Goal: Transaction & Acquisition: Purchase product/service

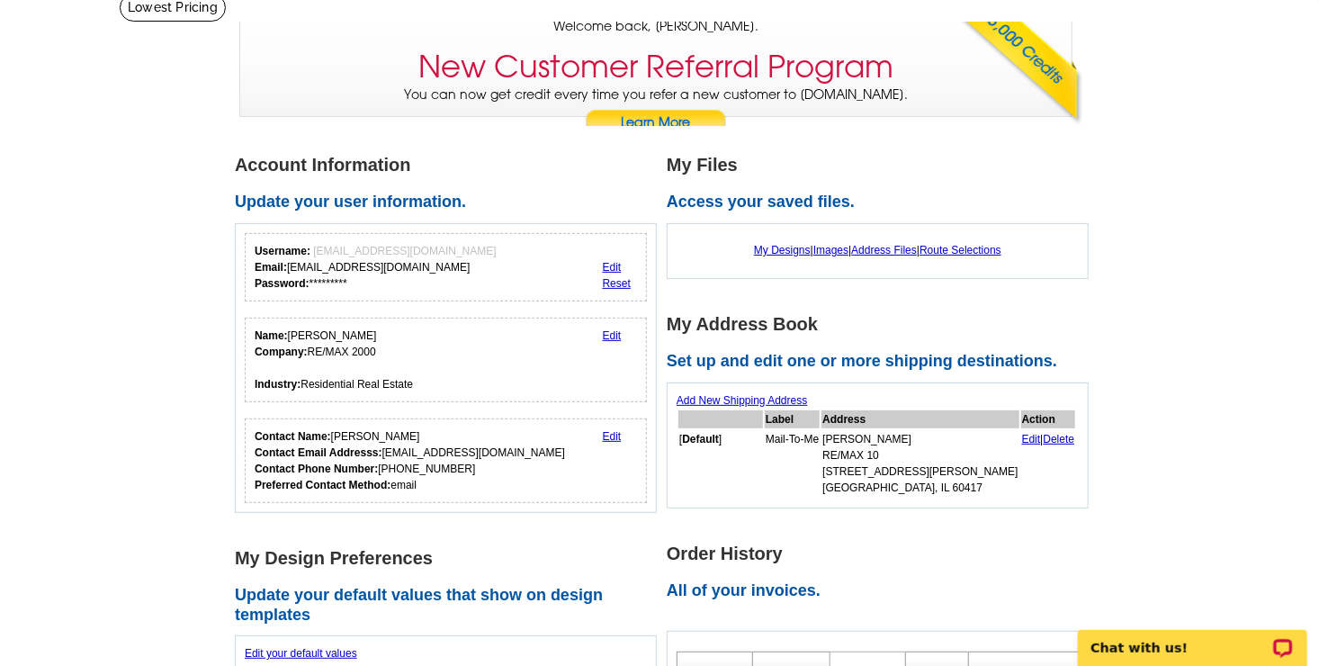
scroll to position [144, 0]
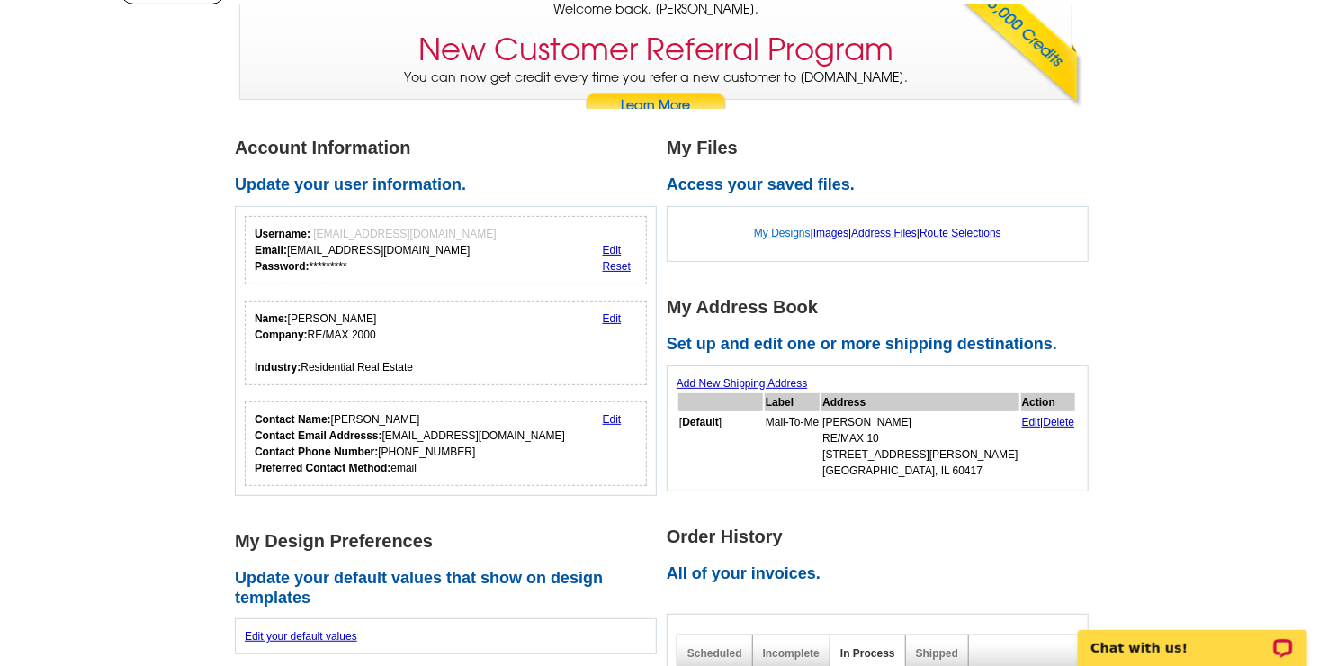
click at [771, 235] on link "My Designs" at bounding box center [782, 233] width 57 height 13
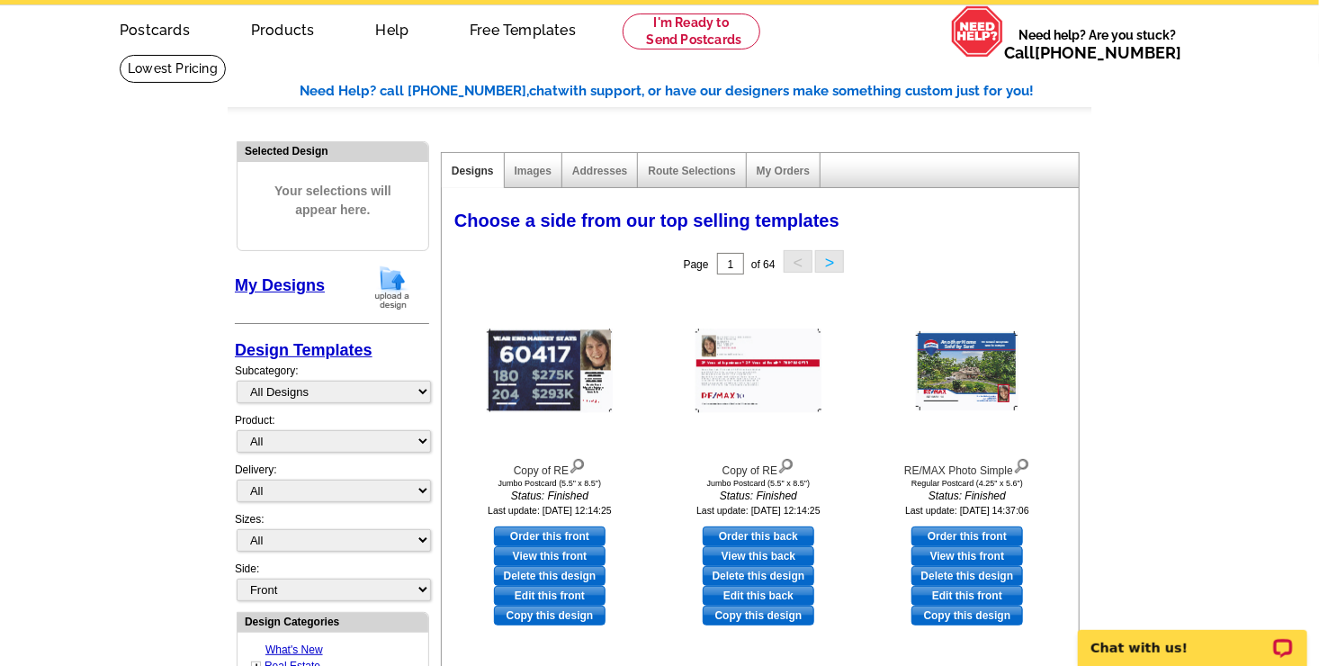
scroll to position [72, 0]
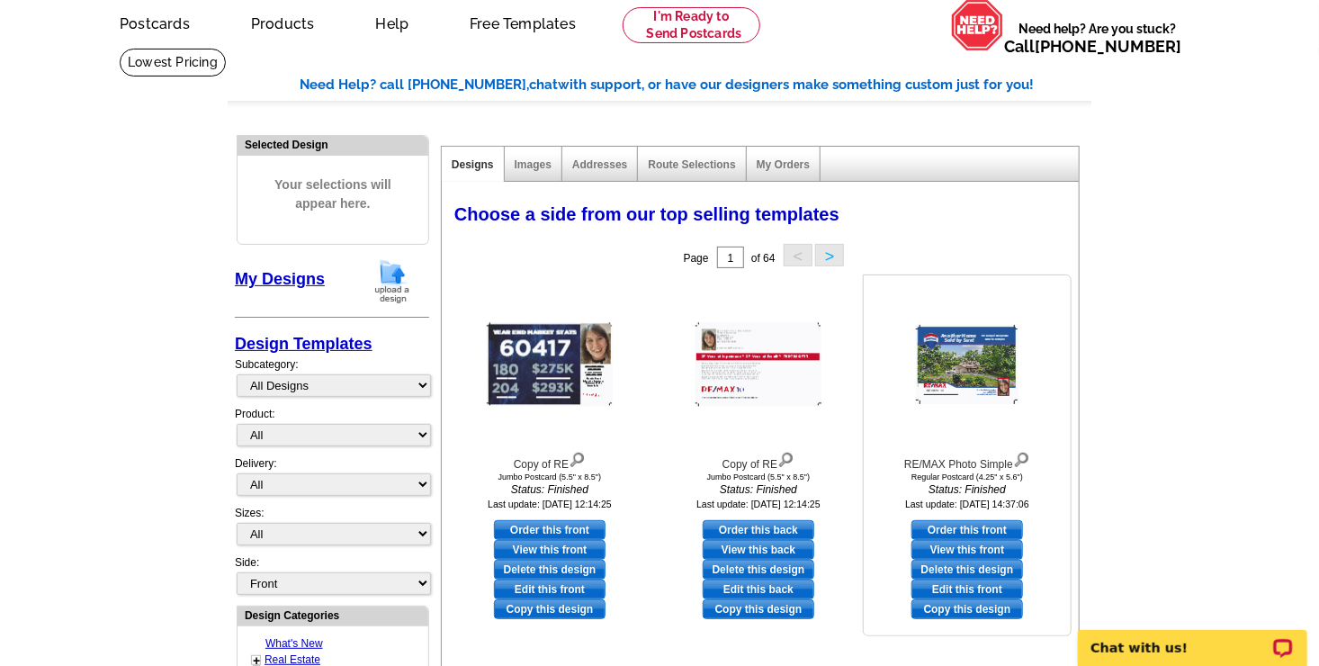
click at [973, 590] on link "Edit this front" at bounding box center [968, 590] width 112 height 20
select select "1"
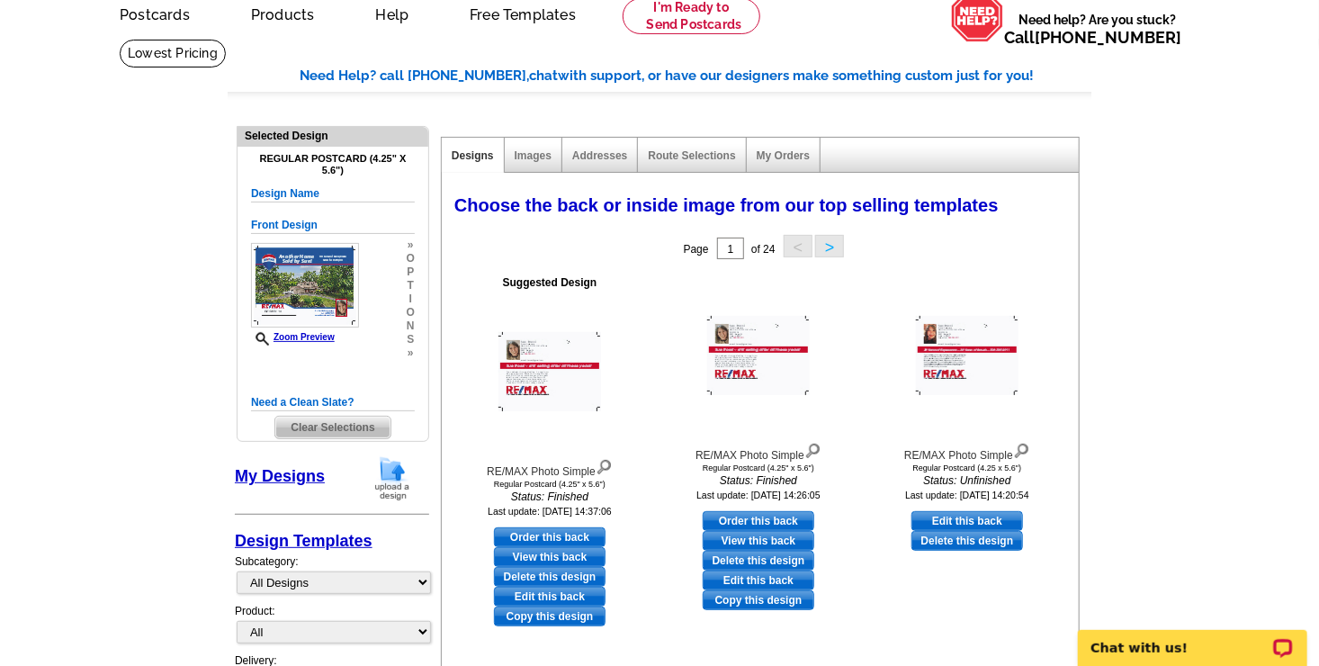
scroll to position [108, 0]
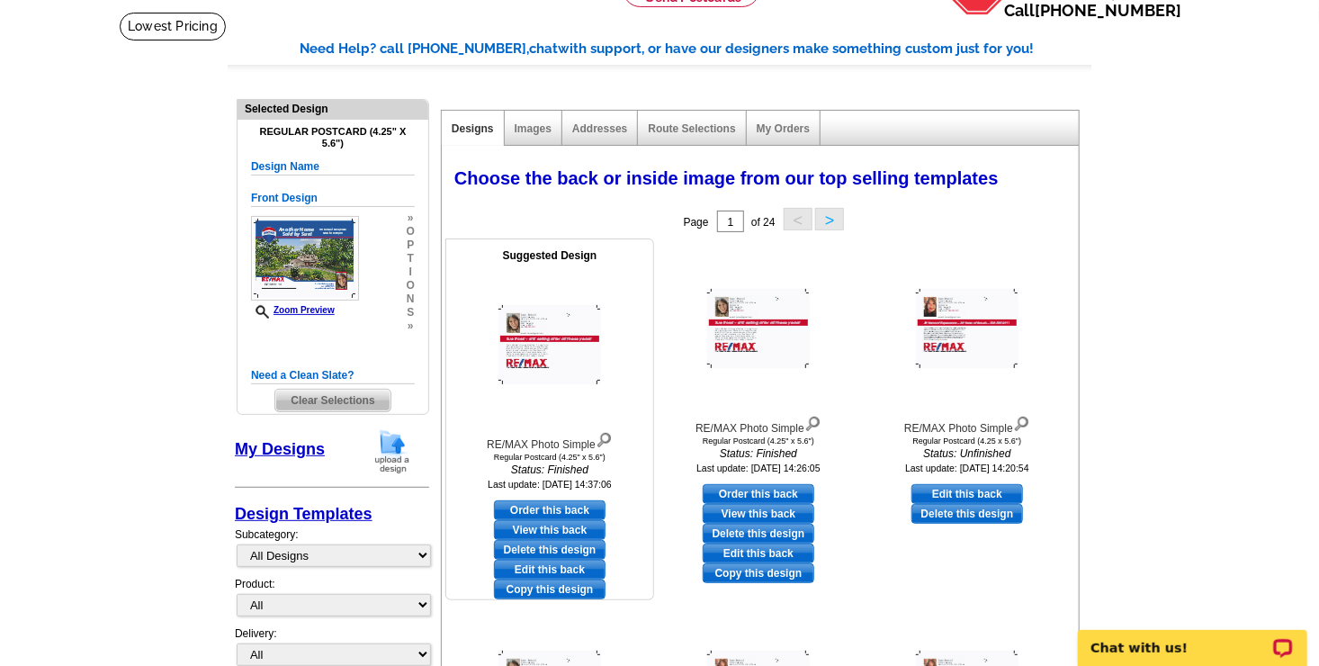
click at [526, 527] on link "View this back" at bounding box center [550, 530] width 112 height 20
click at [733, 511] on link "View this back" at bounding box center [759, 514] width 112 height 20
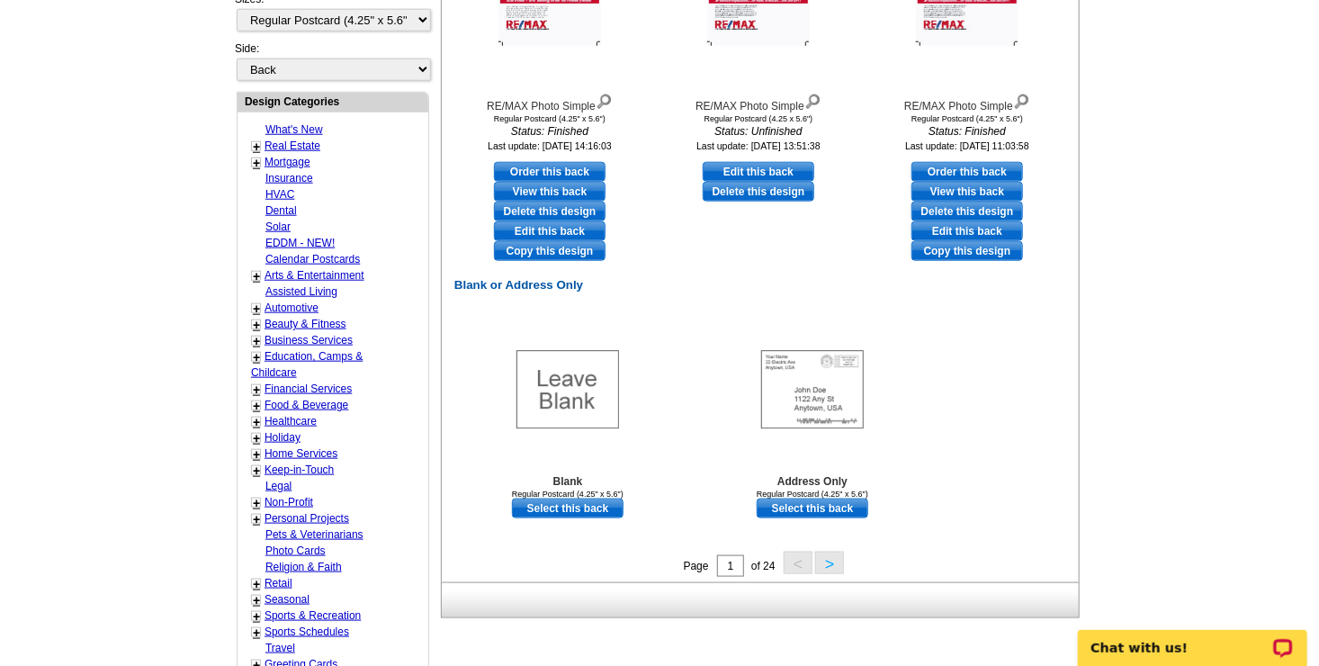
scroll to position [209, 0]
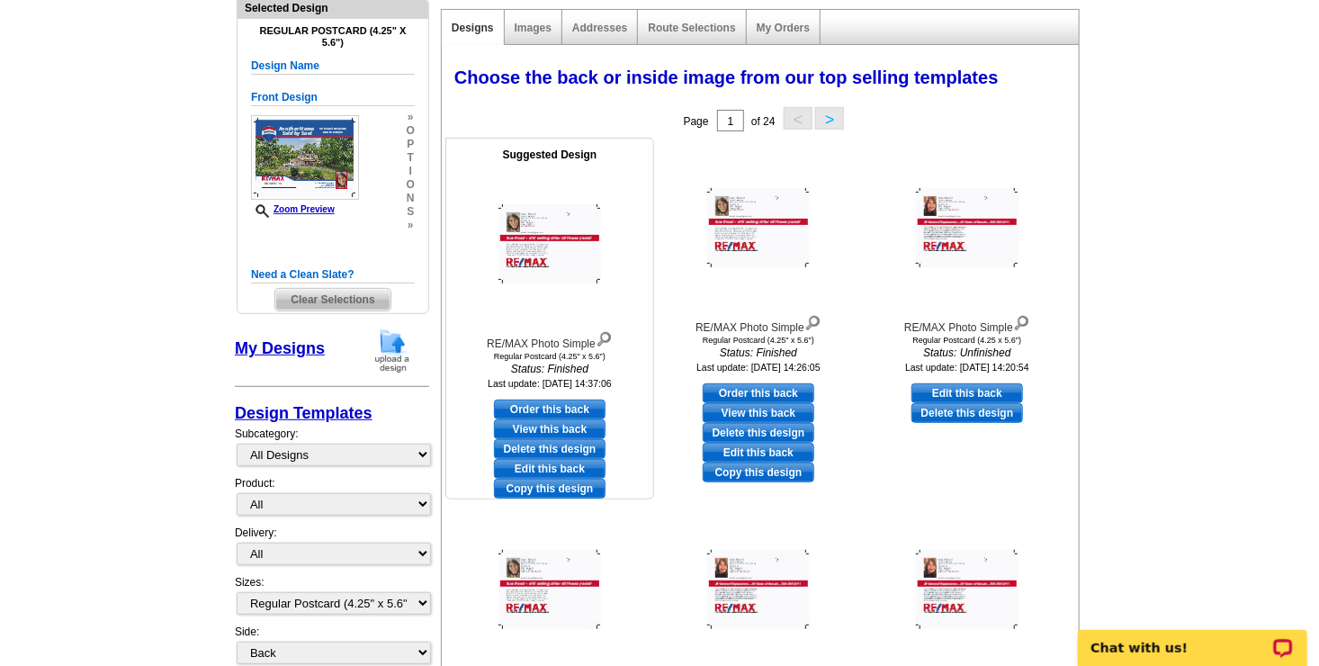
click at [530, 466] on link "Edit this back" at bounding box center [550, 469] width 112 height 20
select select "front"
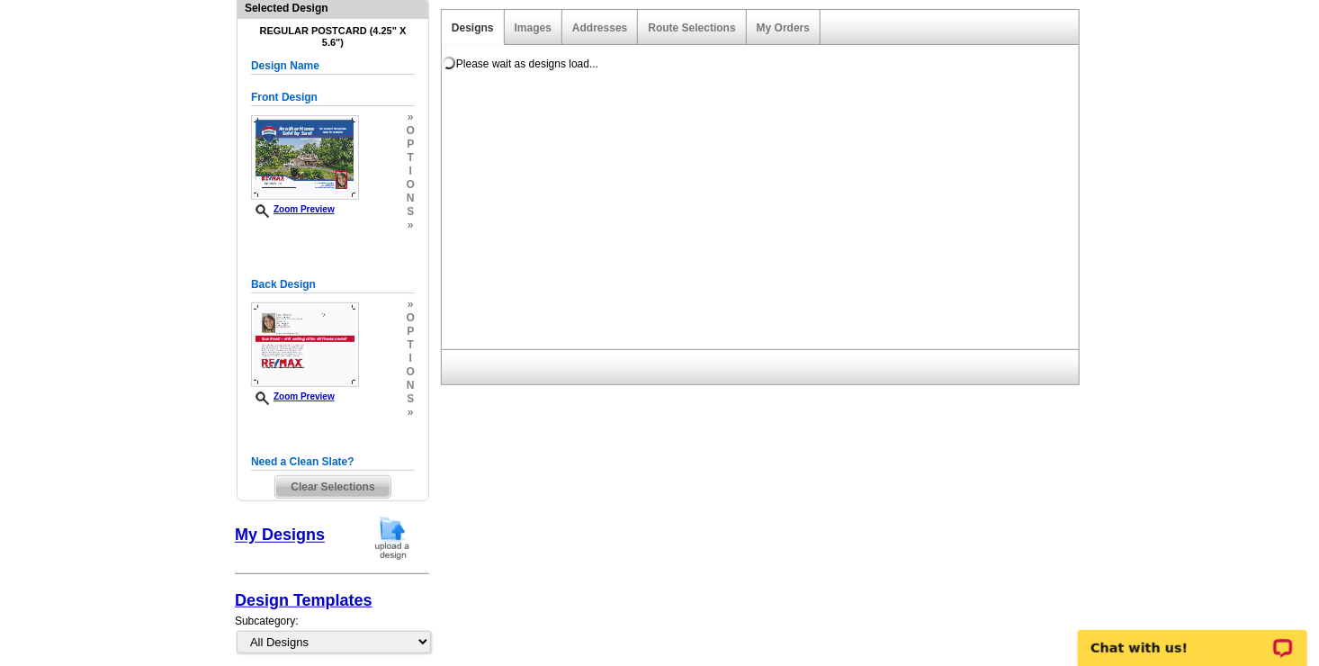
scroll to position [0, 0]
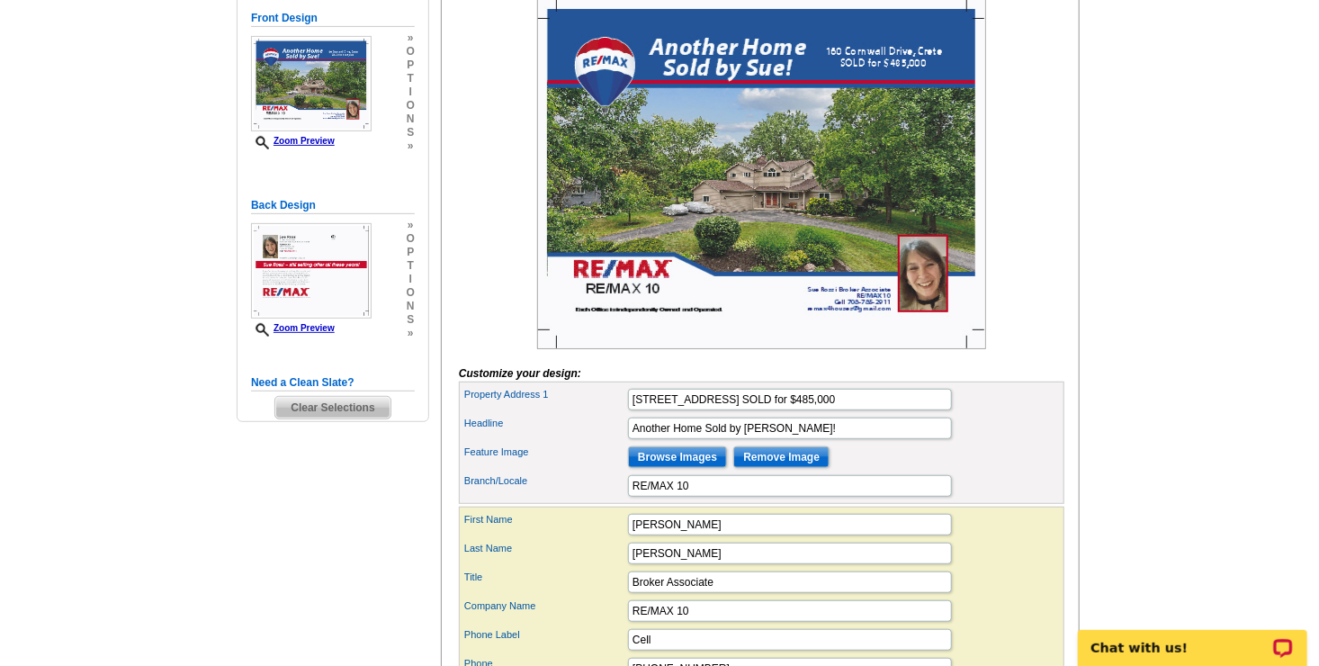
scroll to position [324, 0]
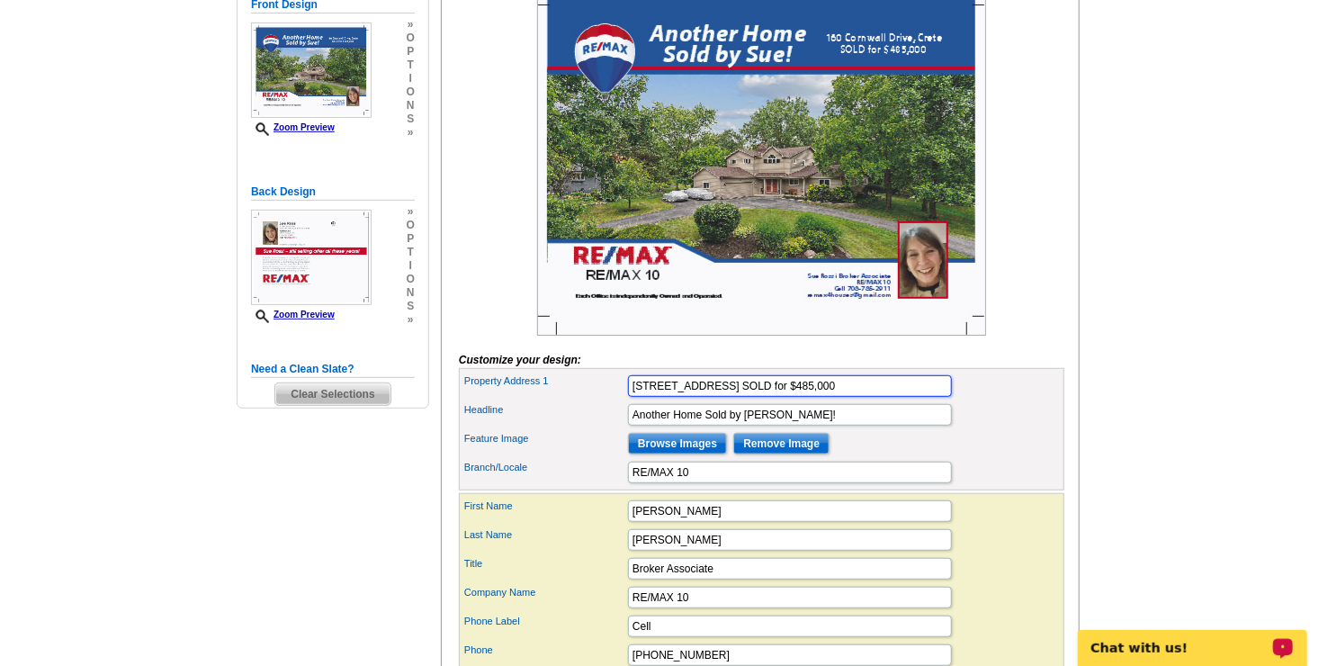
click at [872, 397] on input "[STREET_ADDRESS] SOLD for $485,000" at bounding box center [790, 386] width 324 height 22
type input "1"
click at [866, 426] on input "Another Home Sold by [PERSON_NAME]!" at bounding box center [790, 415] width 324 height 22
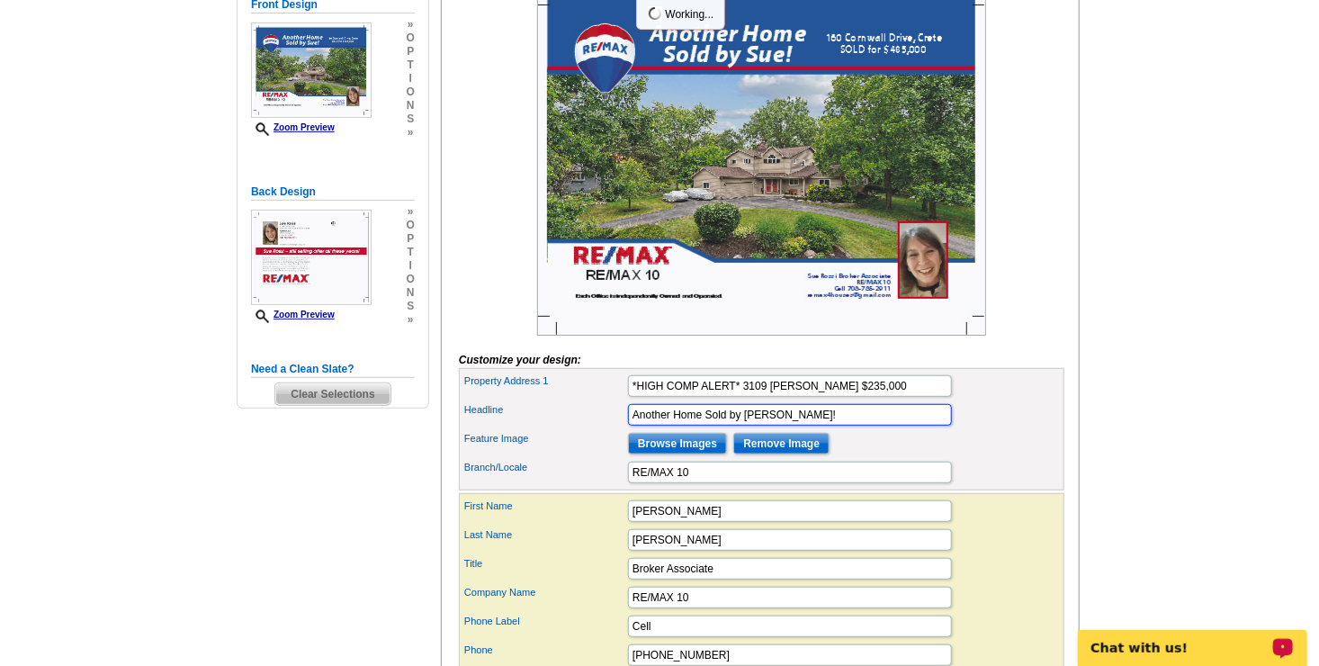
scroll to position [0, 0]
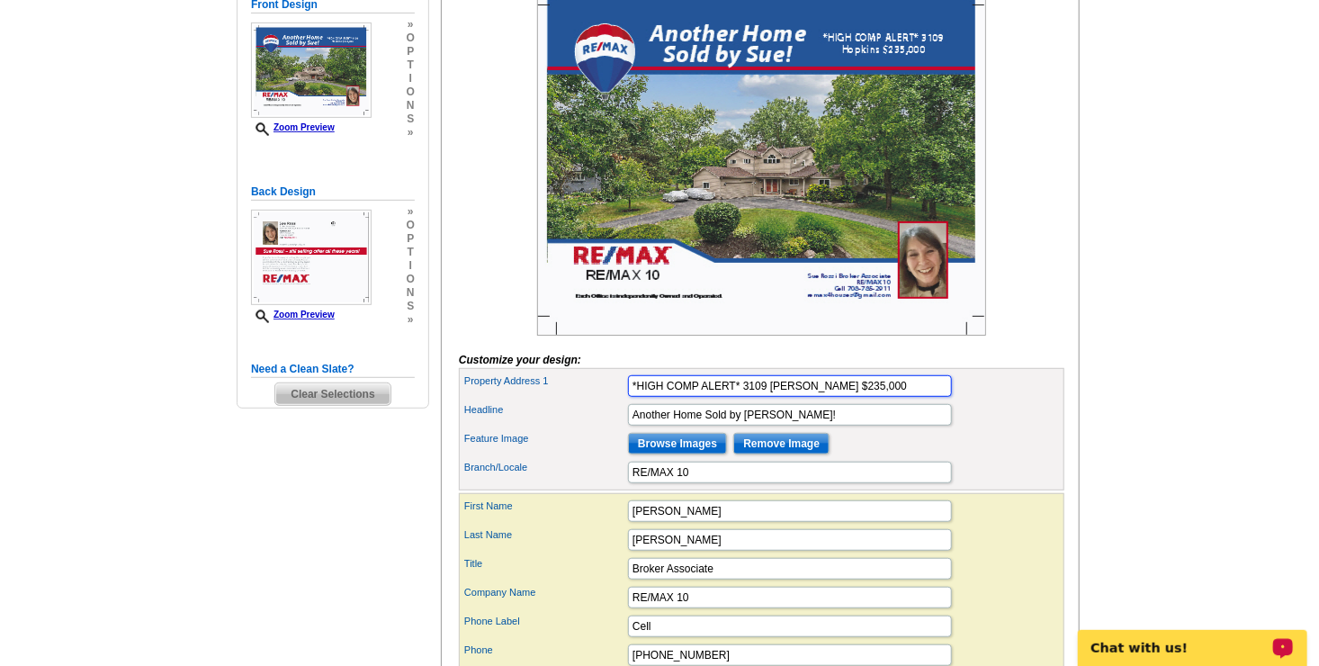
click at [628, 397] on input "*HIGH COMP ALERT* 3109 Hopkins $235,000" at bounding box center [790, 386] width 324 height 22
click at [743, 397] on input "**HIGH COMP ALERT* 3109 Hopkins $235,000" at bounding box center [790, 386] width 324 height 22
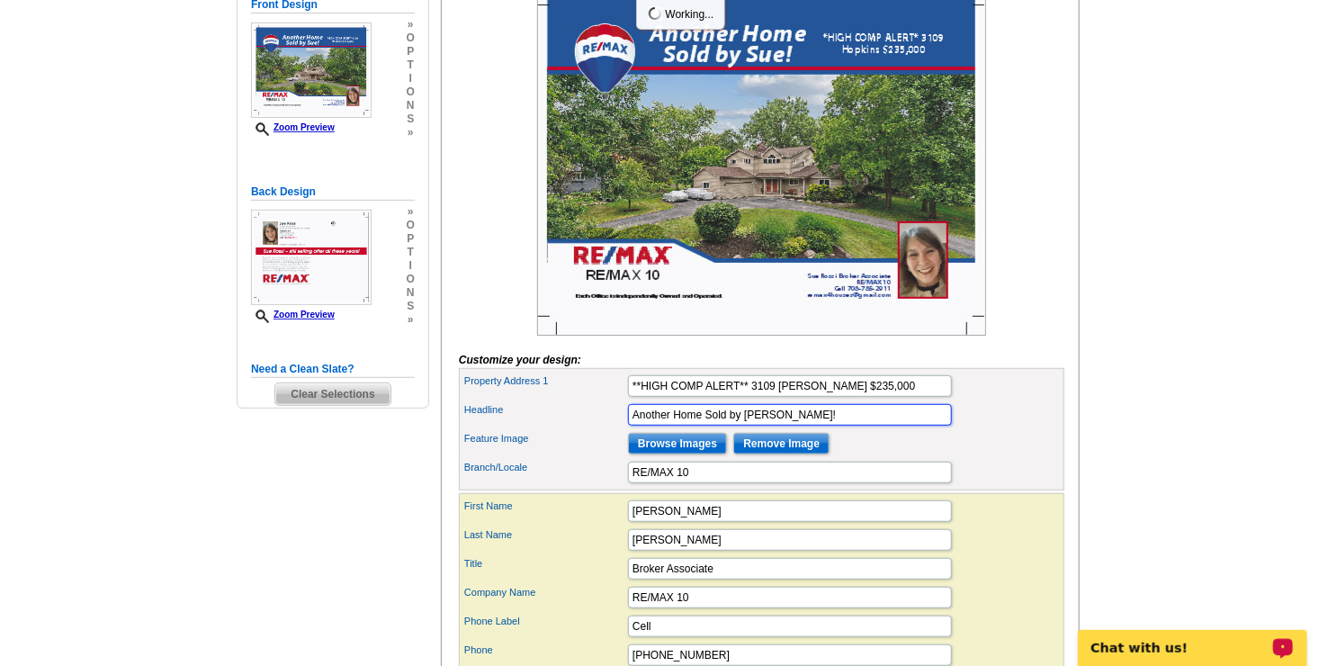
click at [884, 426] on input "Another Home Sold by Sue!" at bounding box center [790, 415] width 324 height 22
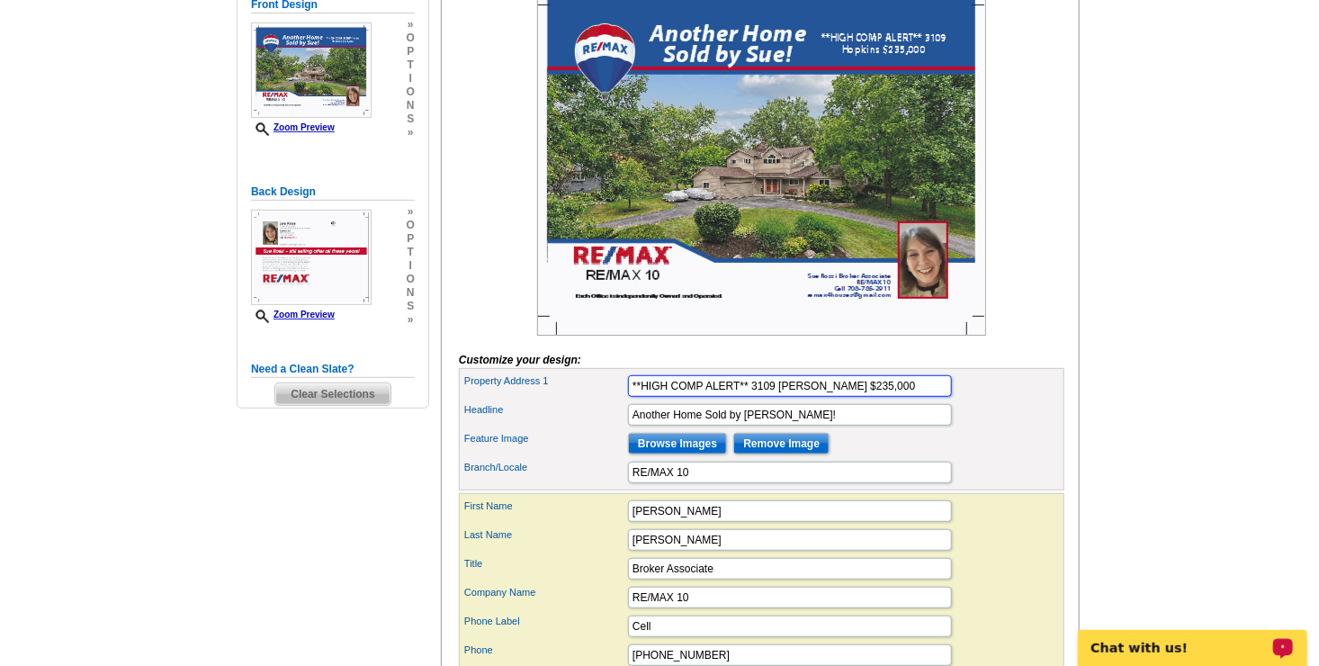
click at [636, 397] on input "**HIGH COMP ALERT** 3109 Hopkins $235,000" at bounding box center [790, 386] width 324 height 22
click at [747, 397] on input "***HIGH COMP ALERT** 3109 Hopkins $235,000" at bounding box center [790, 386] width 324 height 22
click at [915, 397] on input "***HIGH COMP ALERT*** 3109 Hopkins $235,000" at bounding box center [790, 386] width 324 height 22
type input "***HIGH COMP ALERT*** 3109 Hopkins $235,000"
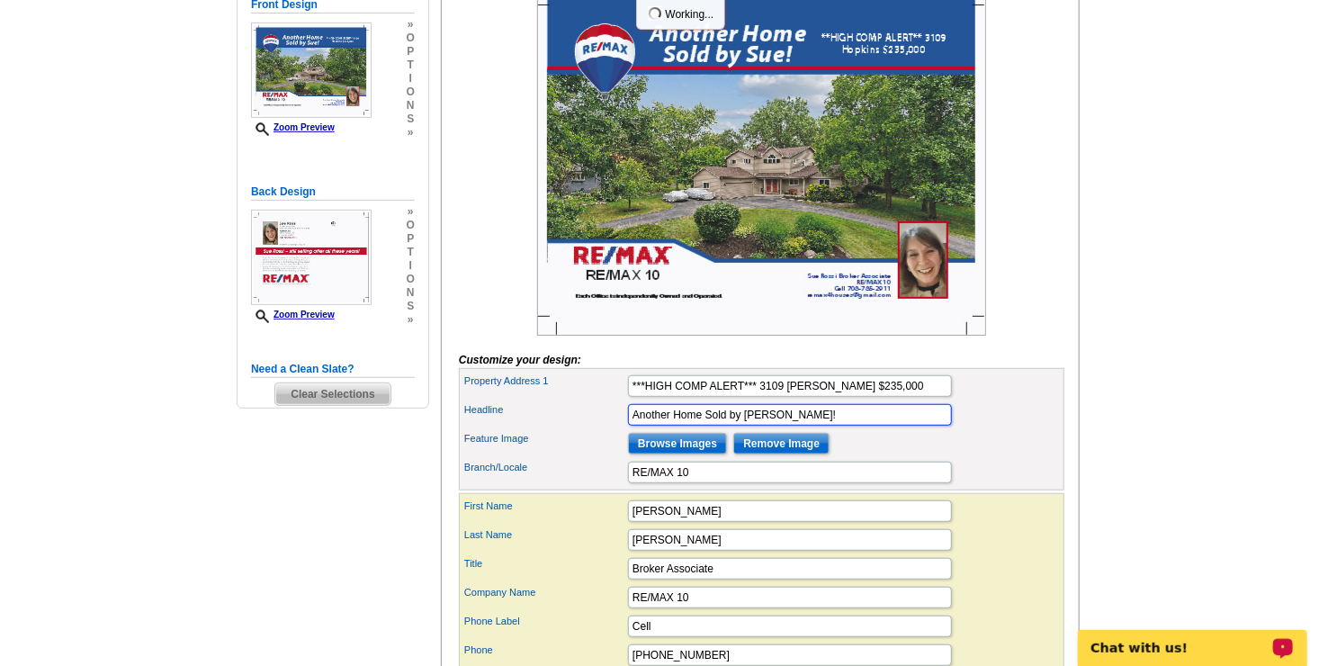
click at [915, 426] on input "Another Home Sold by Sue!" at bounding box center [790, 415] width 324 height 22
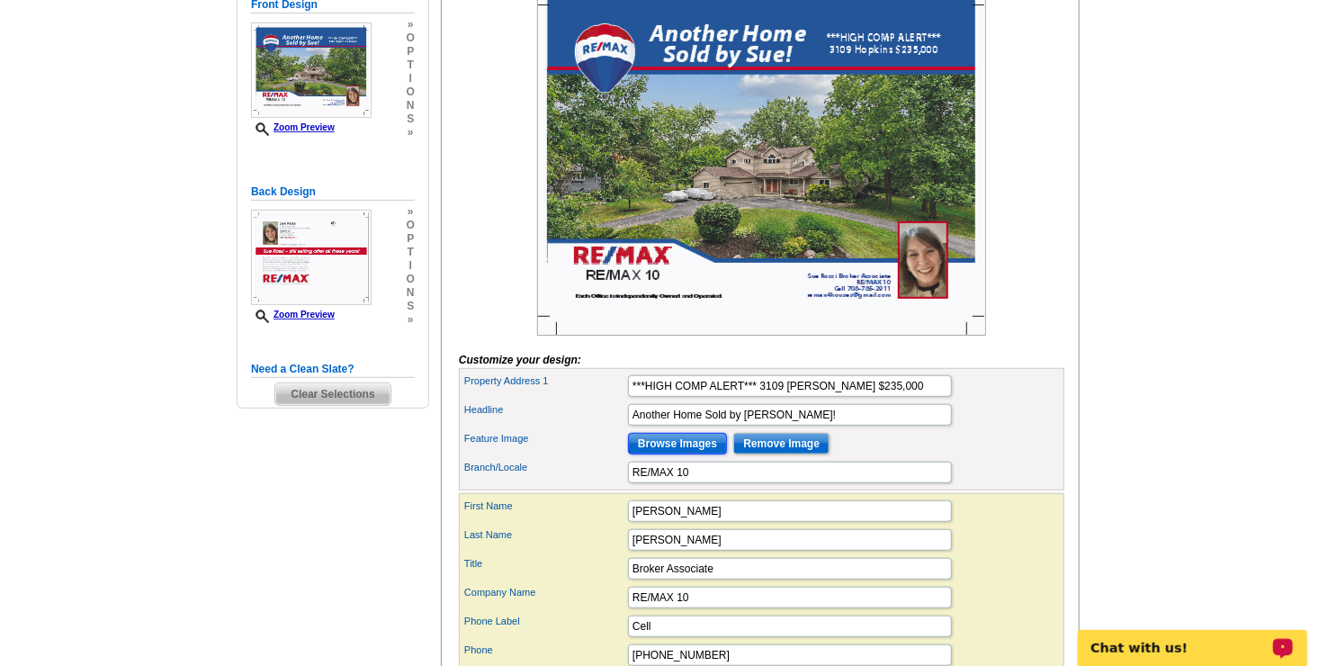
click at [658, 454] on input "Browse Images" at bounding box center [677, 444] width 99 height 22
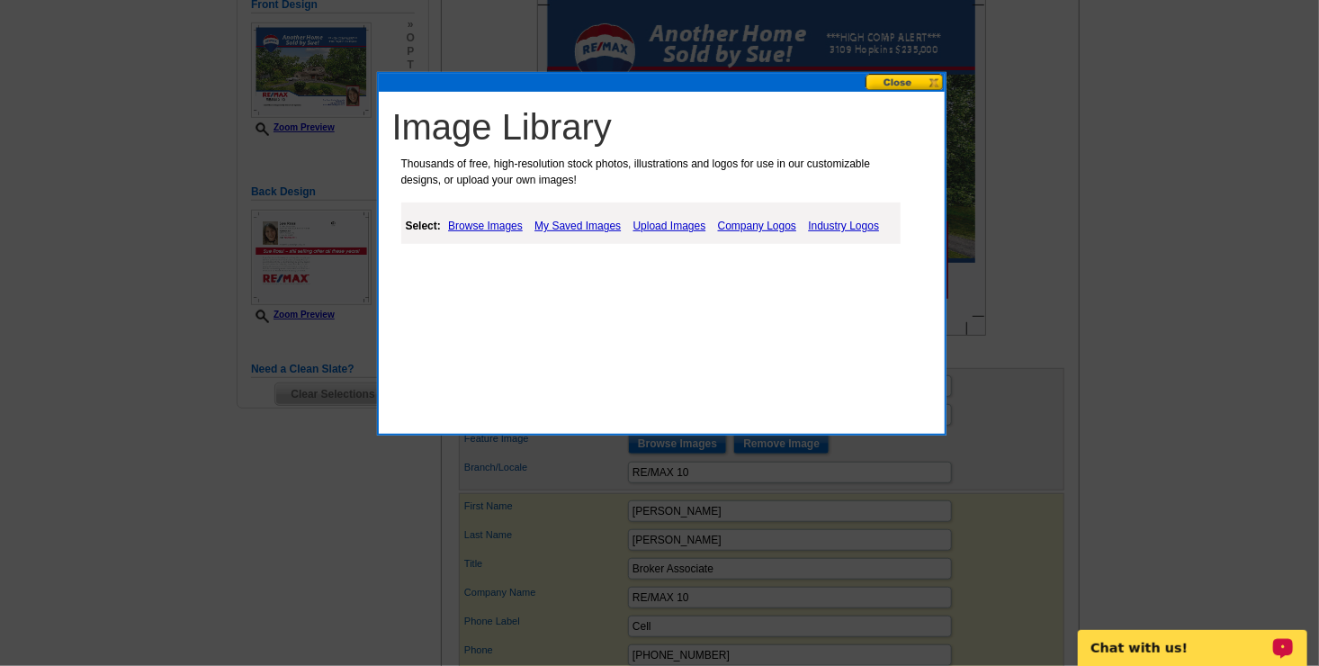
click at [666, 222] on link "Upload Images" at bounding box center [670, 226] width 82 height 22
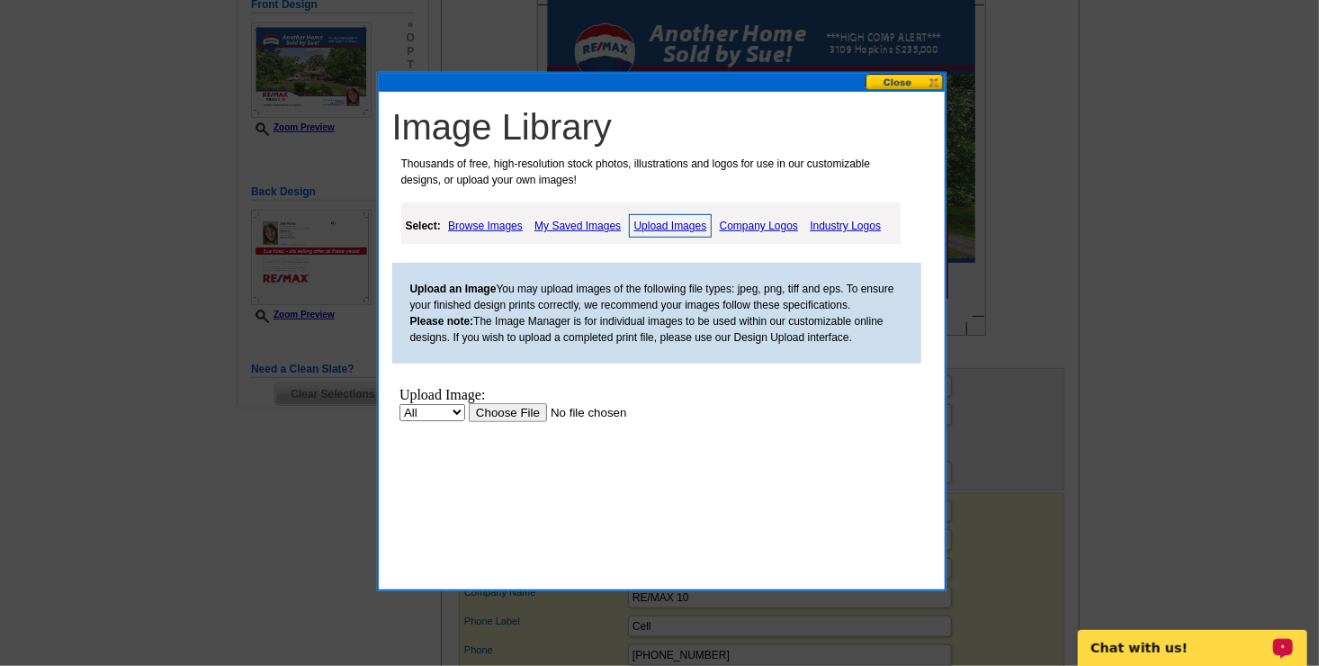
click at [509, 408] on input "file" at bounding box center [582, 411] width 228 height 19
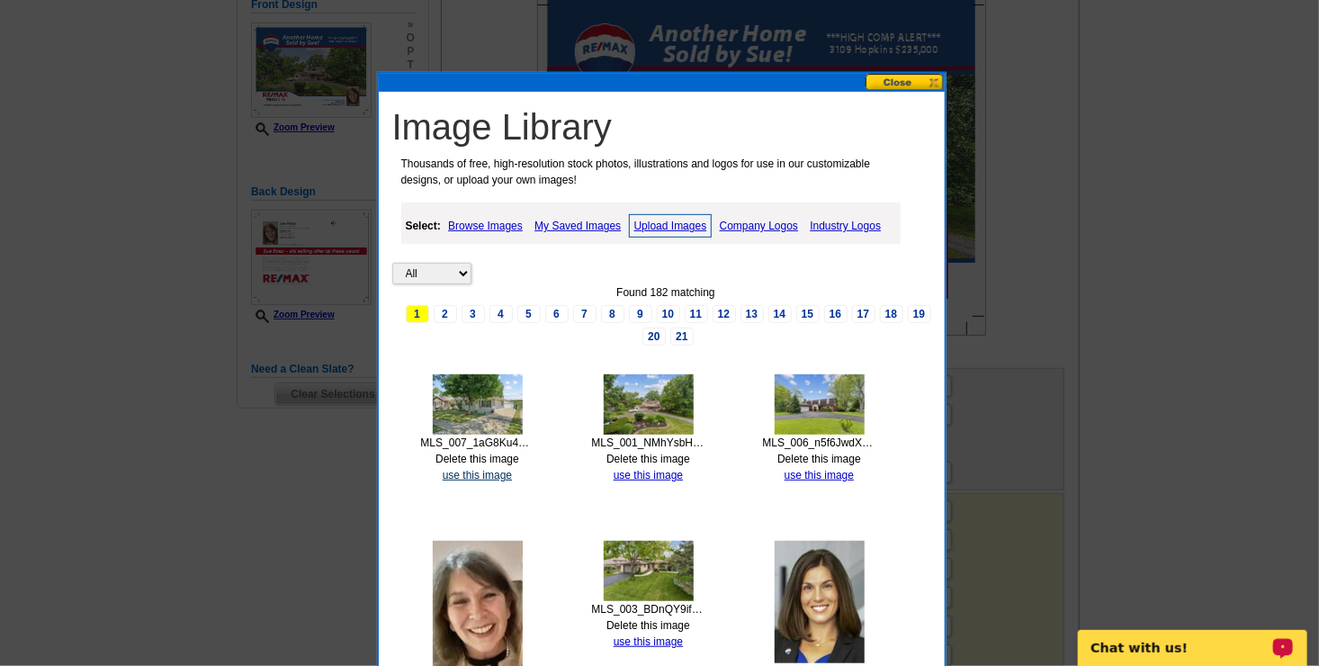
click at [462, 473] on link "use this image" at bounding box center [477, 475] width 69 height 13
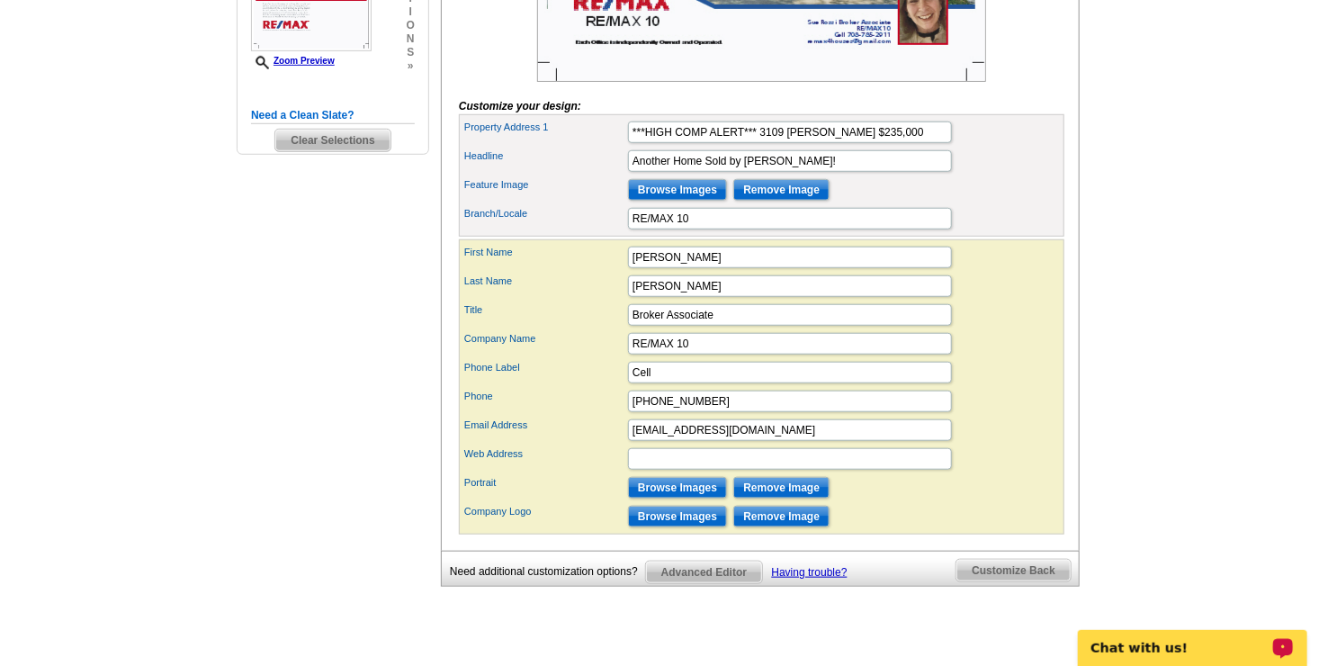
scroll to position [612, 0]
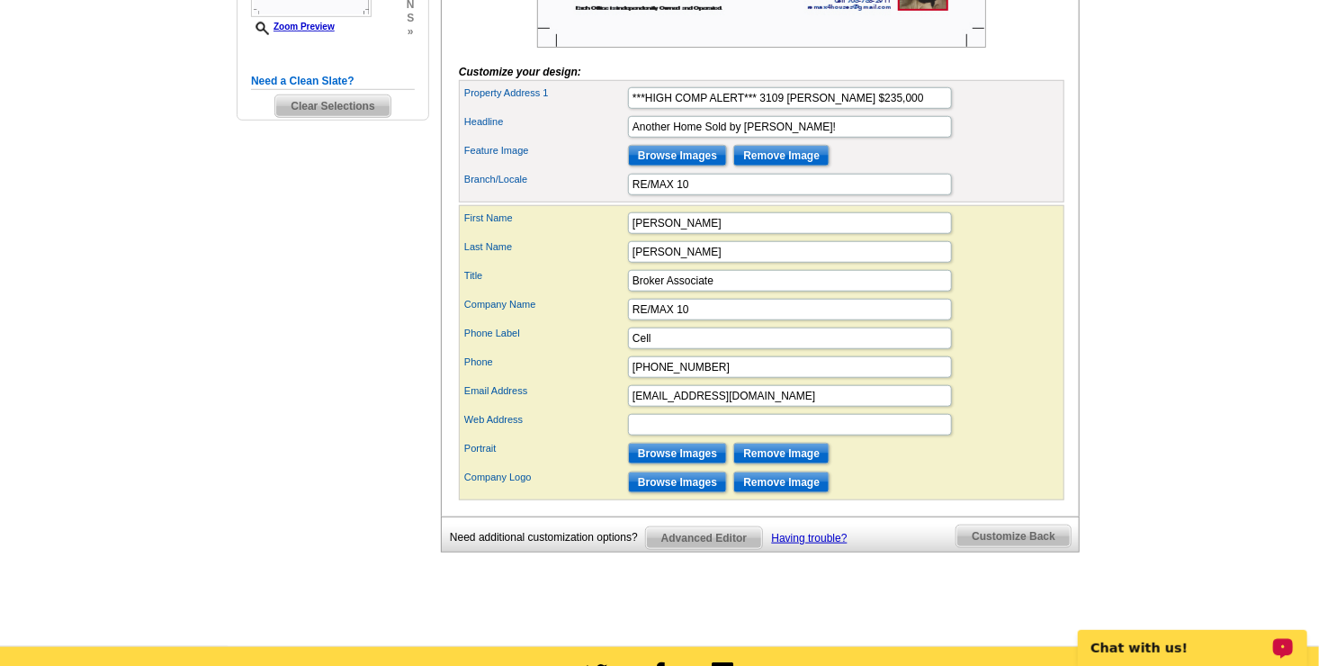
click at [1021, 547] on span "Customize Back" at bounding box center [1014, 537] width 114 height 22
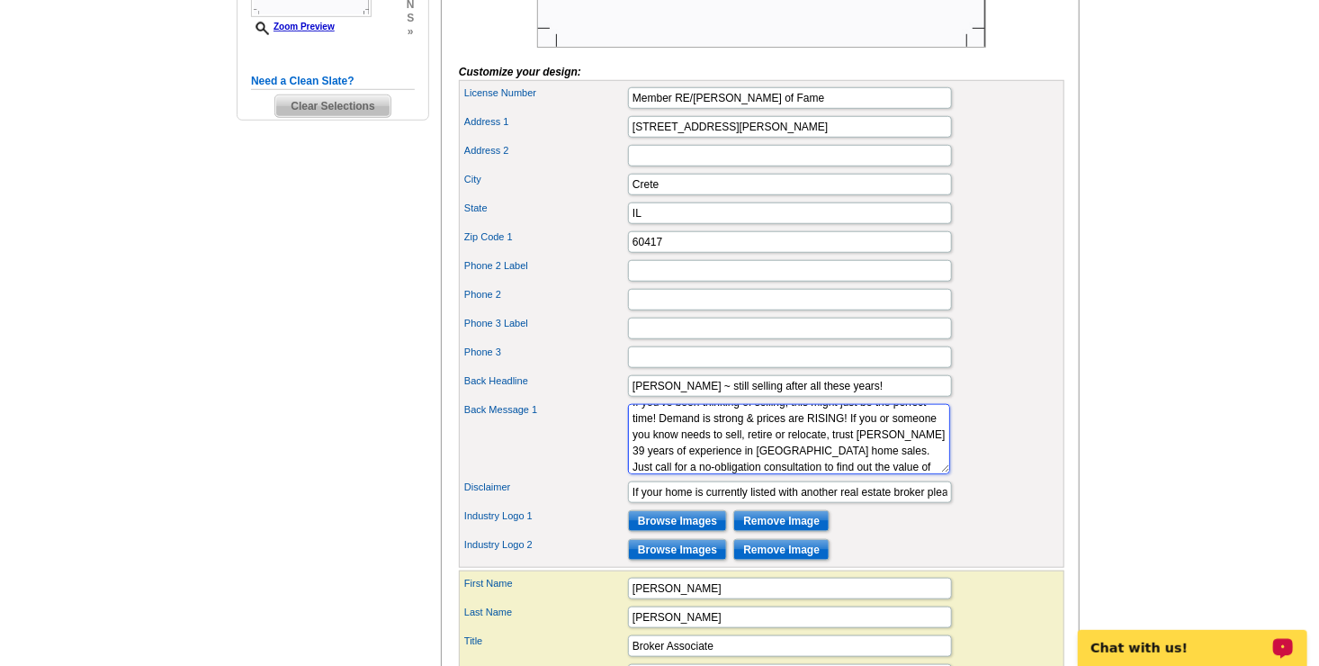
scroll to position [0, 0]
click at [673, 474] on textarea "If you've been thinking of selling, this might just be the perfect time! Demand…" at bounding box center [789, 439] width 322 height 70
click at [823, 441] on textarea "If you've been thinking of selling, this might just be the perfect time! Demand…" at bounding box center [789, 439] width 322 height 70
click at [822, 472] on textarea "If you've been thinking of selling, this might just be the perfect time! Demand…" at bounding box center [789, 439] width 322 height 70
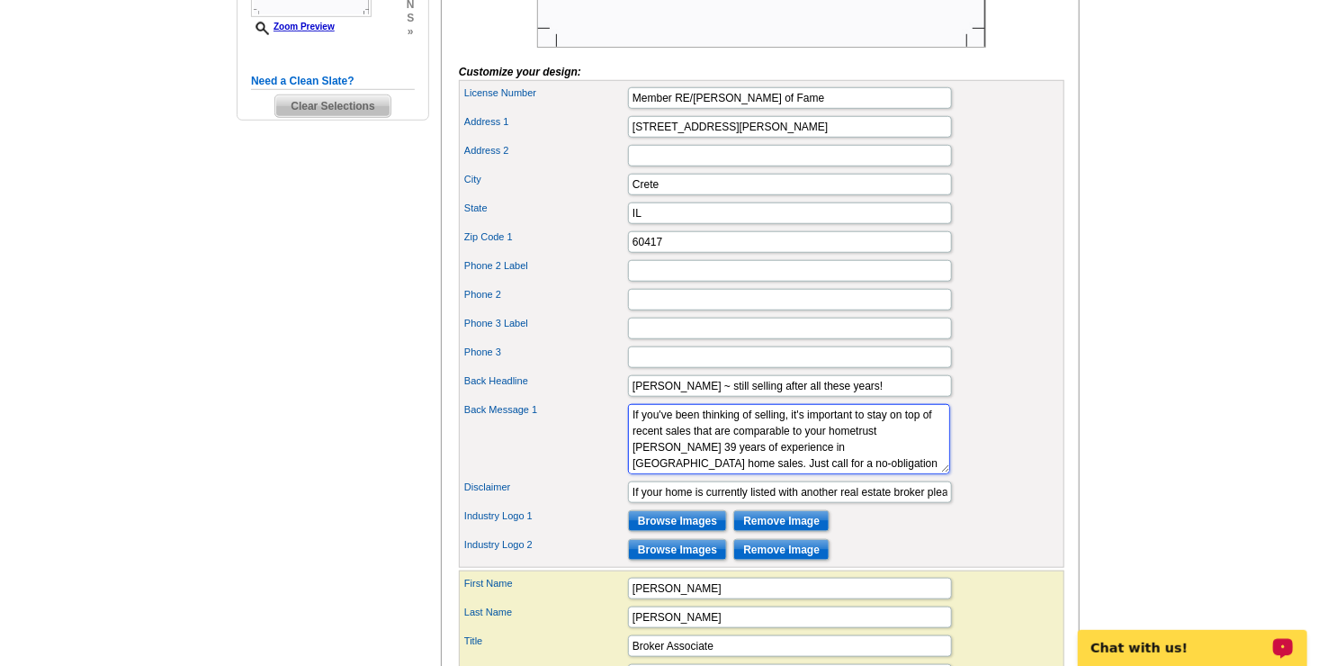
click at [822, 472] on textarea "If you've been thinking of selling, this might just be the perfect time! Demand…" at bounding box center [789, 439] width 322 height 70
click at [656, 474] on textarea "If you've been thinking of selling, this might just be the perfect time! Demand…" at bounding box center [789, 439] width 322 height 70
click at [828, 474] on textarea "If you've been thinking of selling, this might just be the perfect time! Demand…" at bounding box center [789, 439] width 322 height 70
click at [754, 474] on textarea "If you've been thinking of selling, this might just be the perfect time! Demand…" at bounding box center [789, 439] width 322 height 70
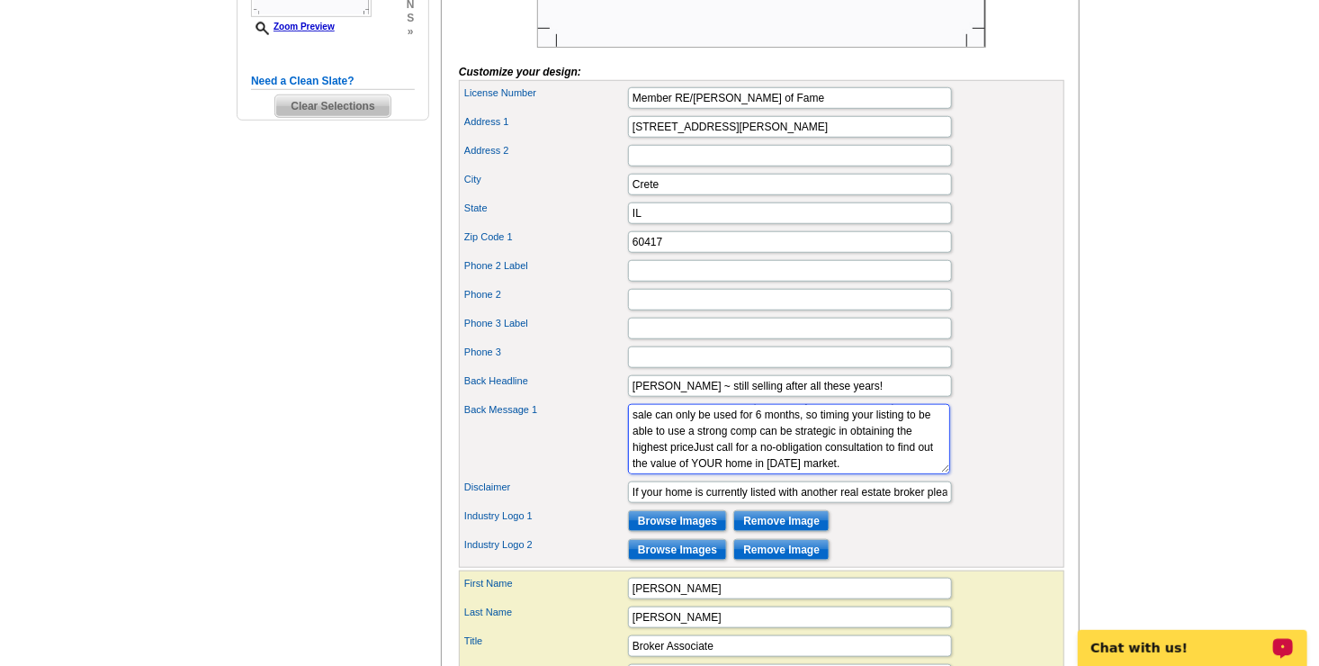
click at [850, 458] on textarea "If you've been thinking of selling, this might just be the perfect time! Demand…" at bounding box center [789, 439] width 322 height 70
click at [796, 453] on textarea "If you've been thinking of selling, this might just be the perfect time! Demand…" at bounding box center [789, 439] width 322 height 70
click at [677, 455] on textarea "If you've been thinking of selling, this might just be the perfect time! Demand…" at bounding box center [789, 439] width 322 height 70
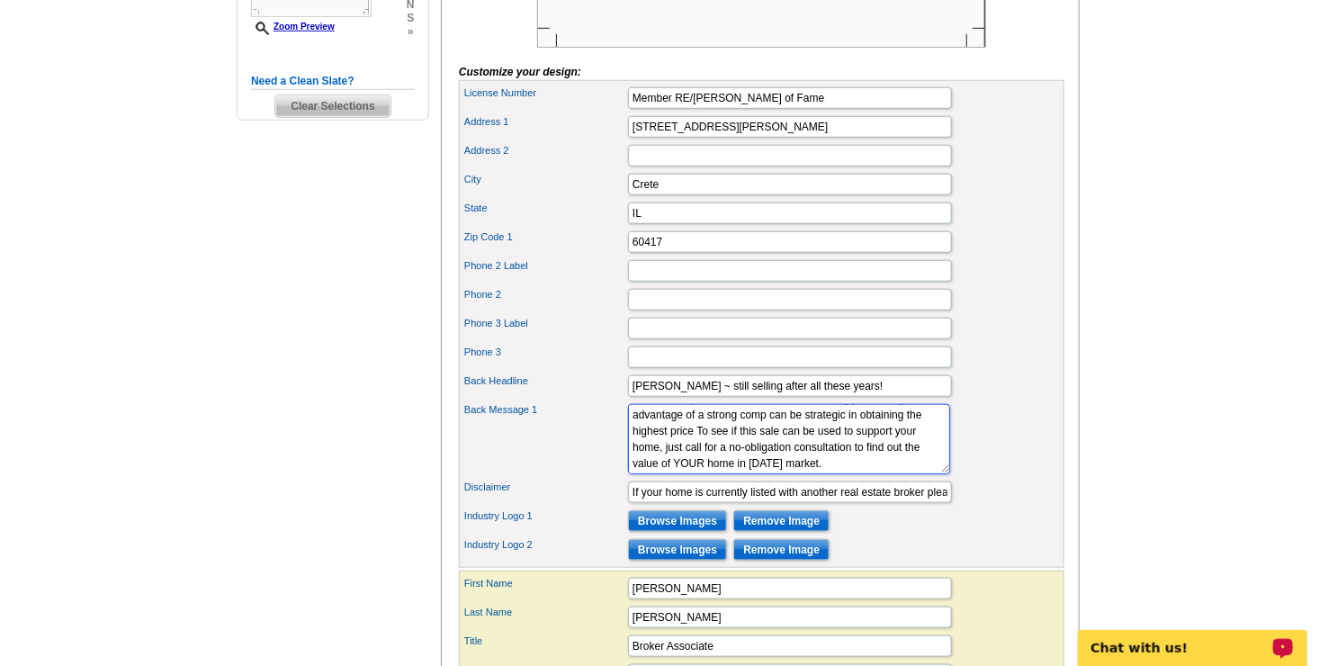
click at [840, 457] on textarea "If you've been thinking of selling, this might just be the perfect time! Demand…" at bounding box center [789, 439] width 322 height 70
click at [796, 474] on textarea "If you've been thinking of selling, this might just be the perfect time! Demand…" at bounding box center [789, 439] width 322 height 70
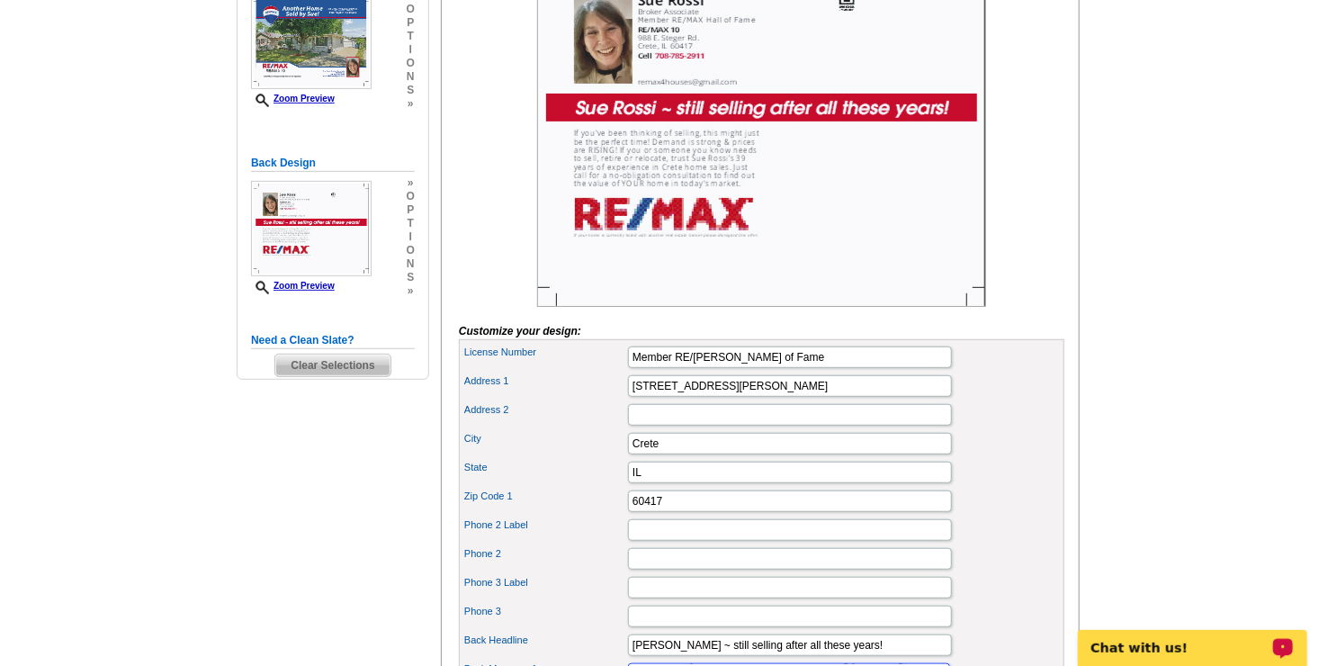
scroll to position [0, 0]
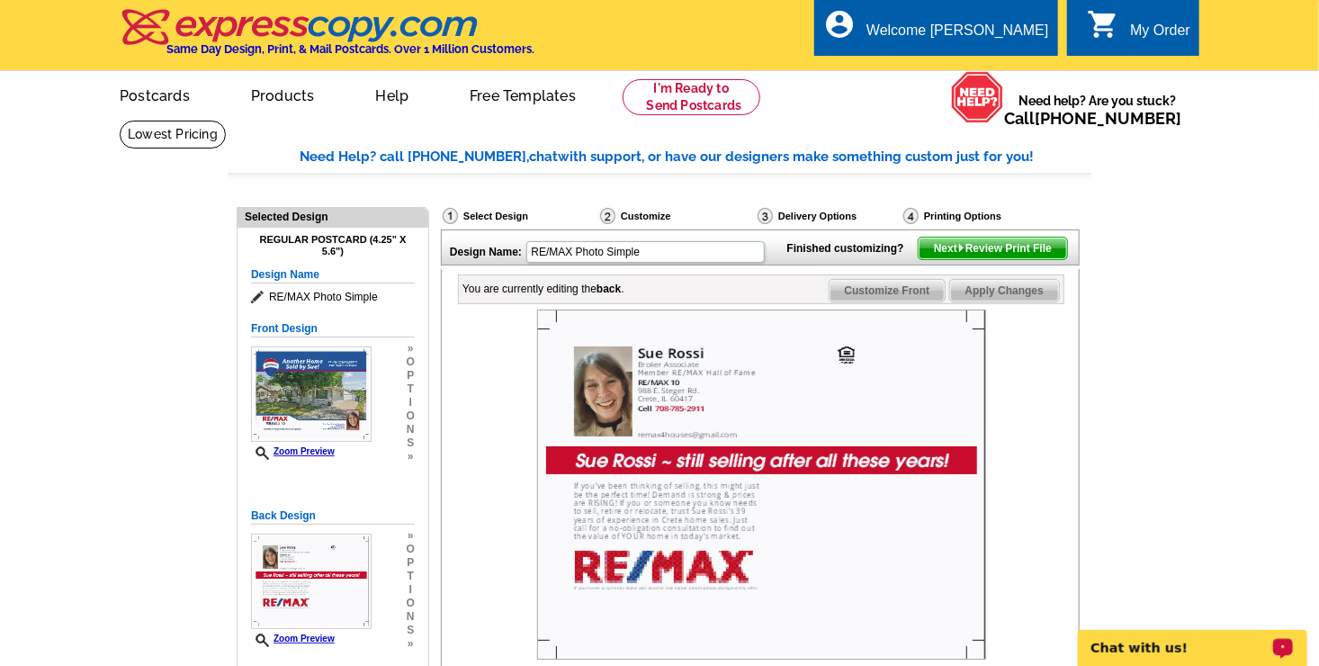
type textarea "If you've been thinking of selling, it's important to stay on top of recent sal…"
click at [994, 259] on span "Next Review Print File" at bounding box center [993, 249] width 148 height 22
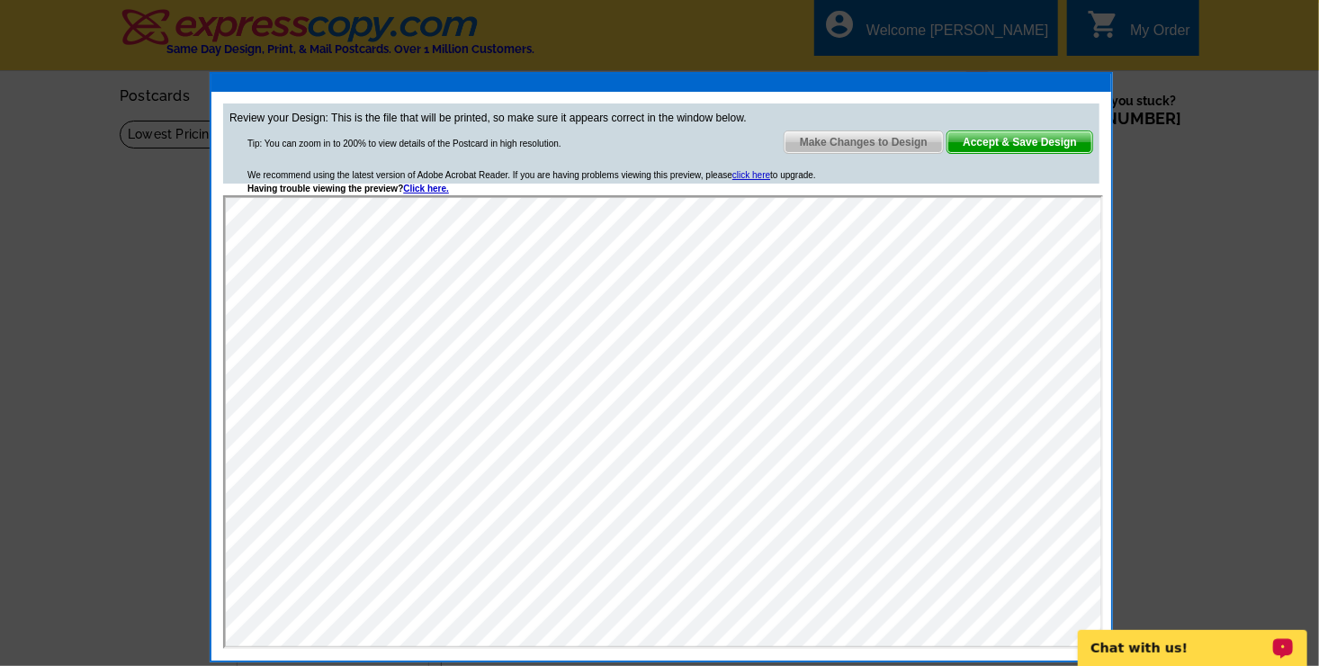
click at [859, 146] on span "Make Changes to Design" at bounding box center [864, 142] width 158 height 22
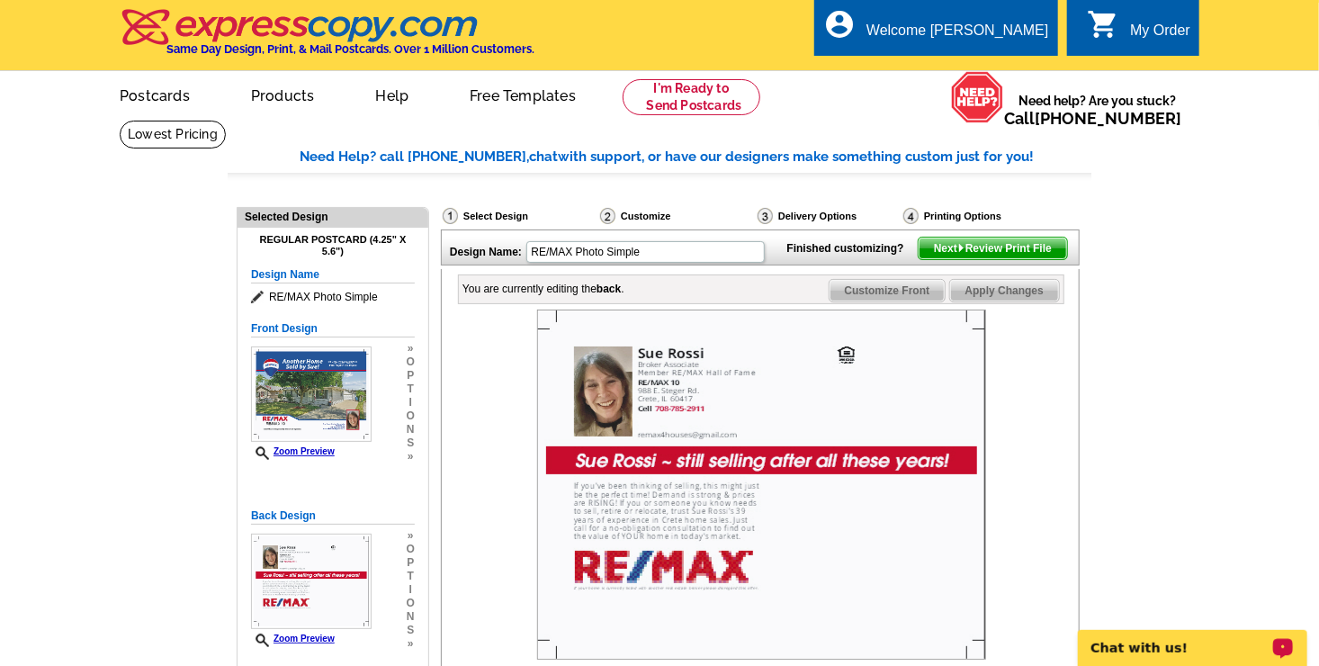
click at [998, 301] on span "Apply Changes" at bounding box center [1004, 291] width 109 height 22
click at [964, 259] on span "Next Review Print File" at bounding box center [993, 249] width 148 height 22
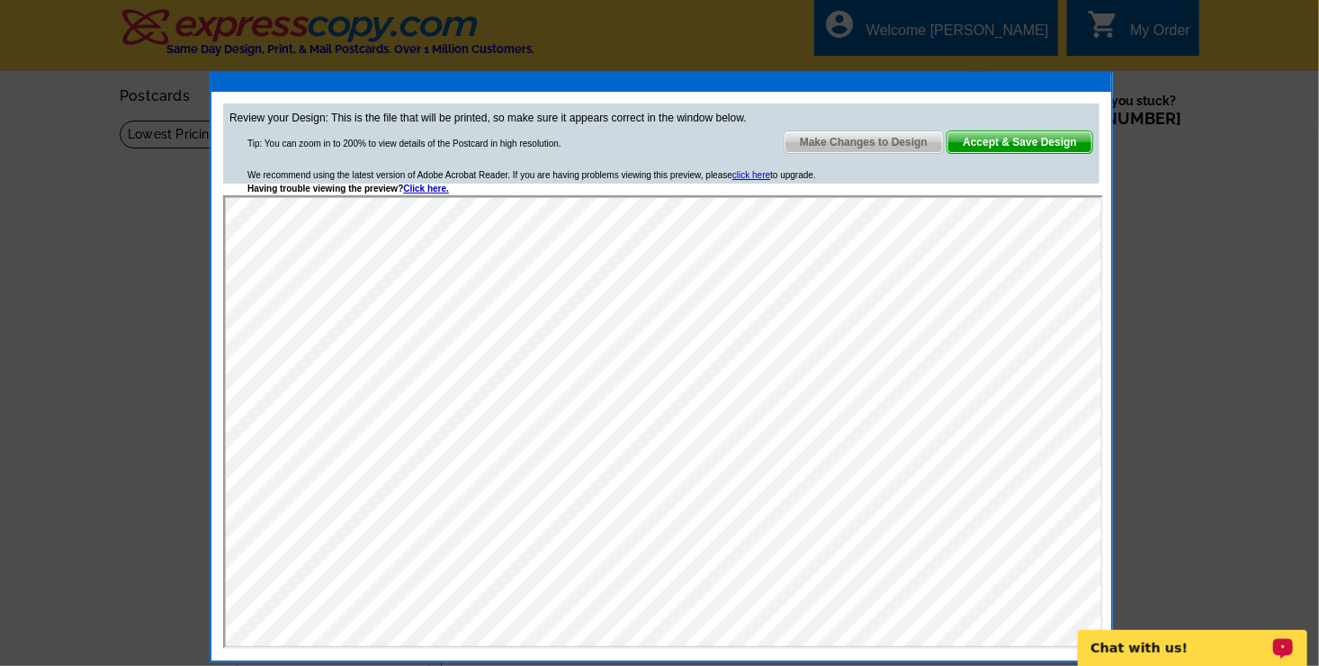
click at [859, 139] on span "Make Changes to Design" at bounding box center [864, 142] width 158 height 22
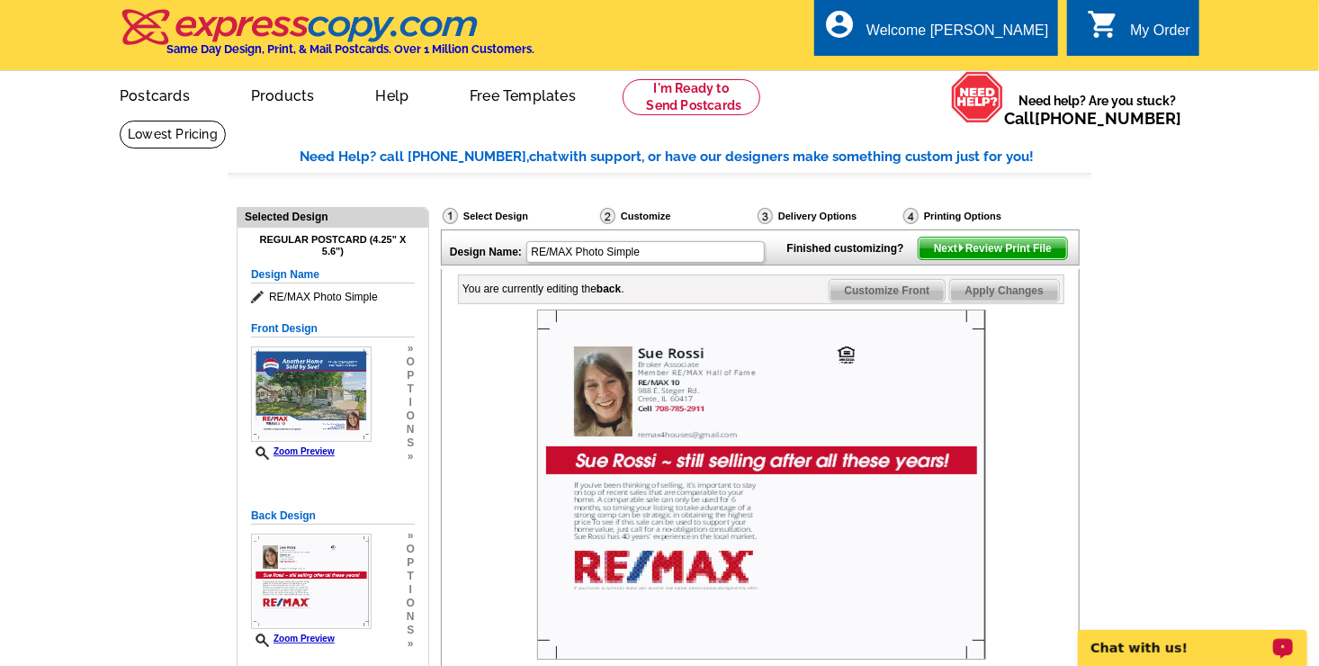
scroll to position [582, 0]
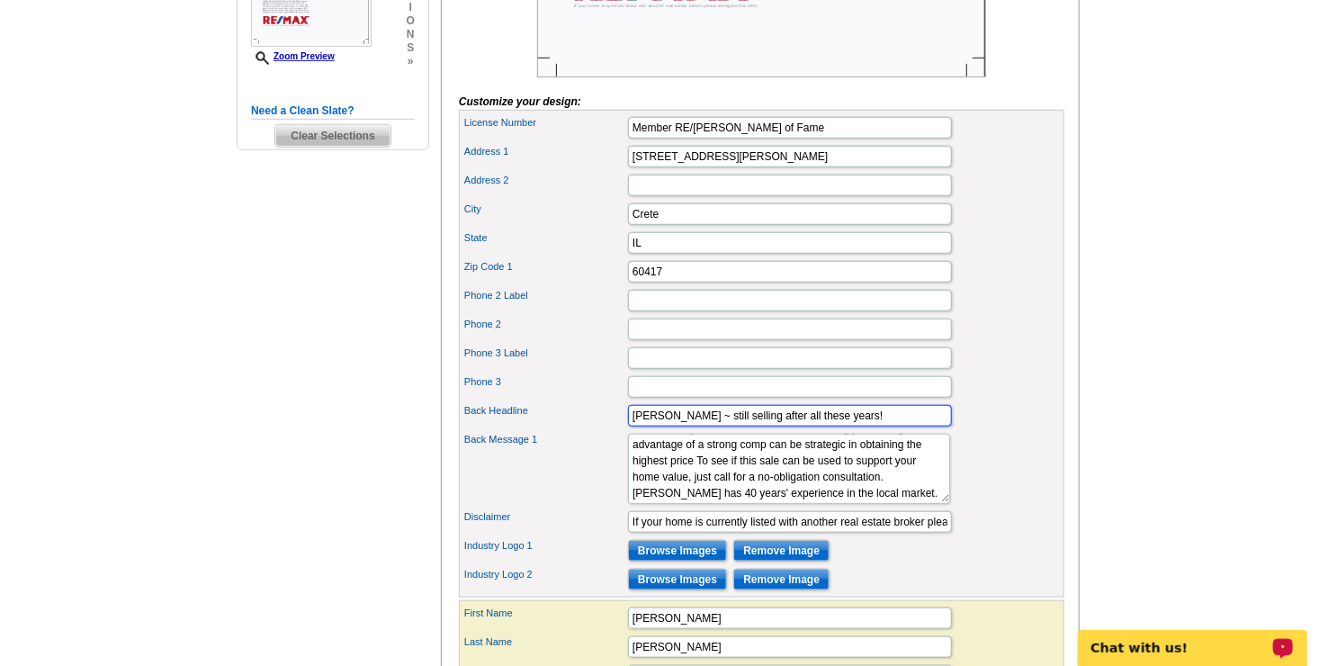
click at [877, 427] on input "Sue Rossi ~ still selling after all these years!" at bounding box center [790, 416] width 324 height 22
type input "S"
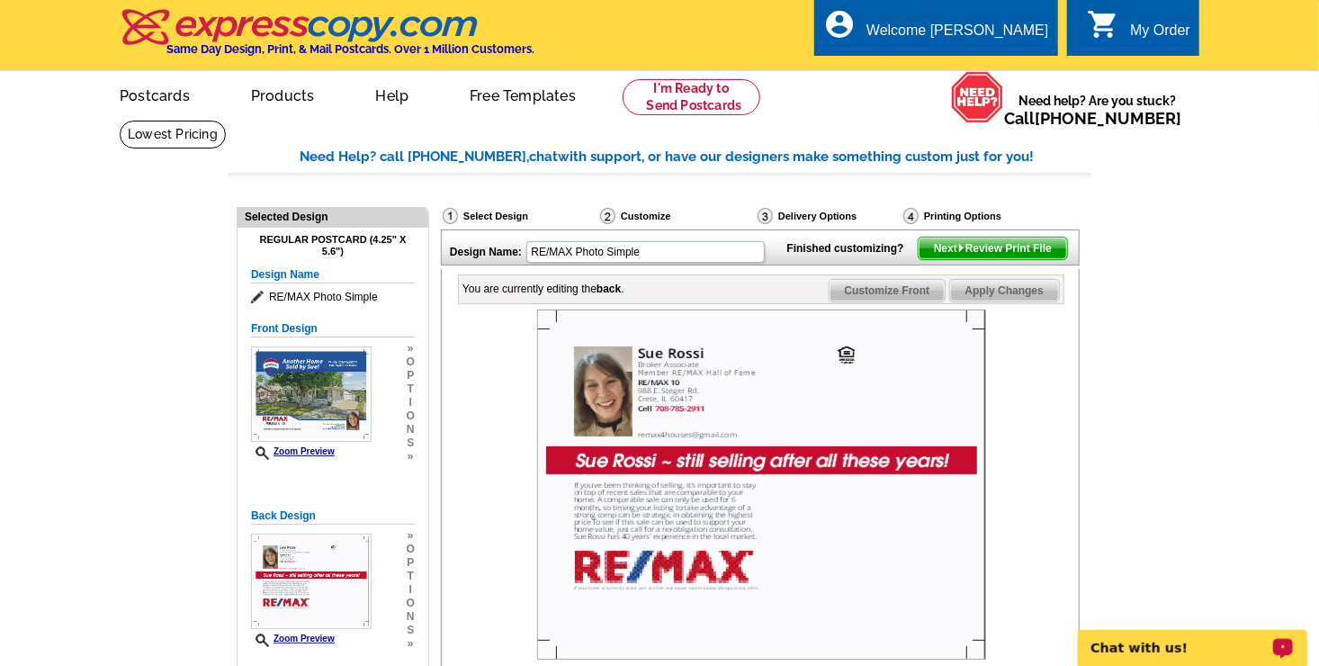
type input "**HIGH COMP ALERT** 3109 Hopkins SOLD for $235,000!"
click at [1002, 301] on span "Apply Changes" at bounding box center [1004, 291] width 109 height 22
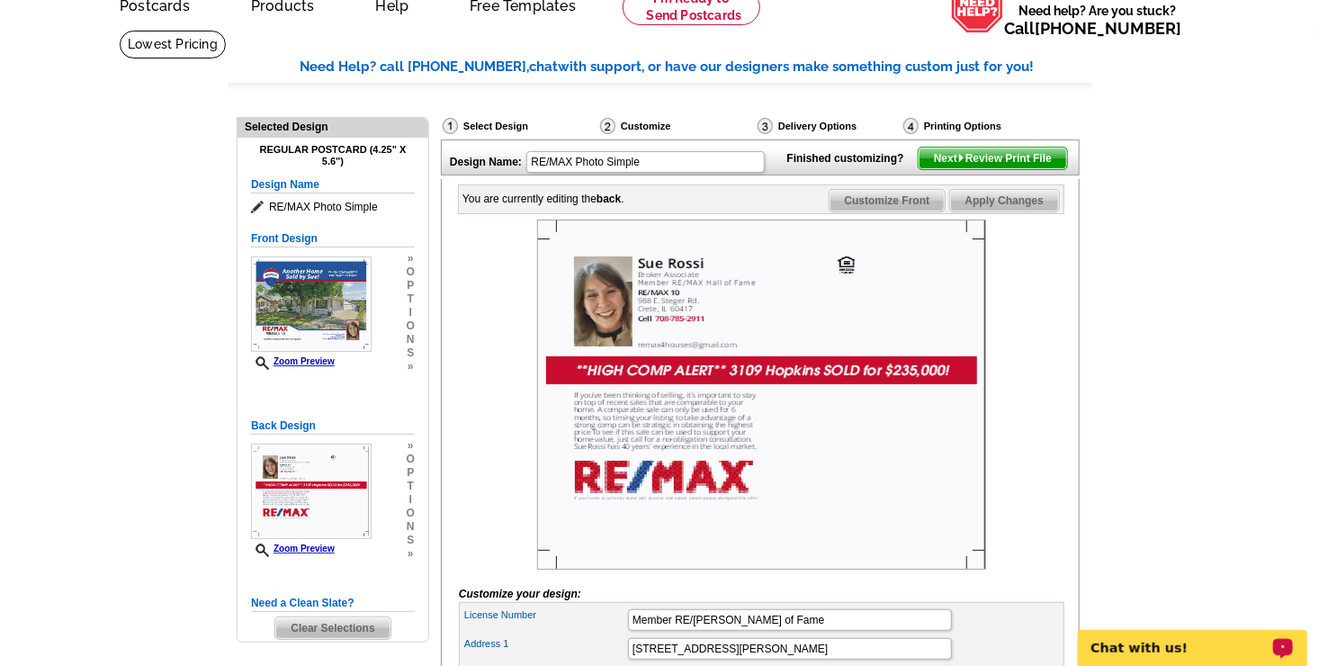
scroll to position [108, 0]
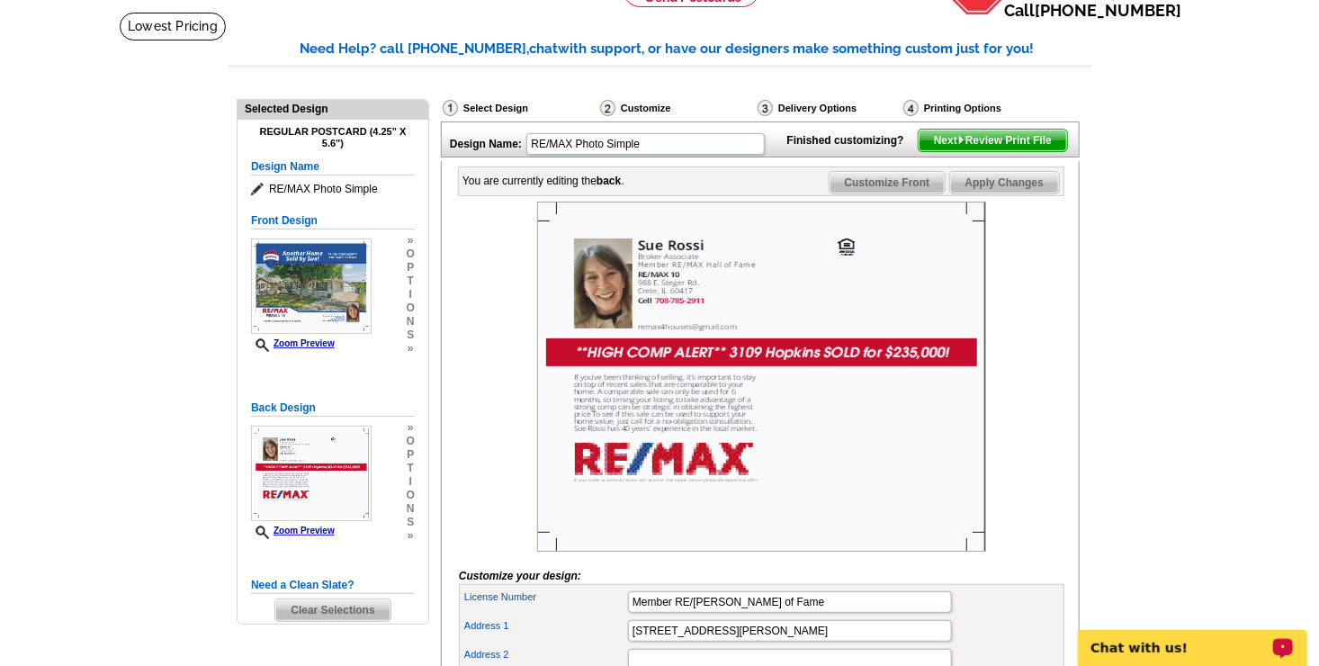
click at [1017, 151] on span "Next Review Print File" at bounding box center [993, 141] width 148 height 22
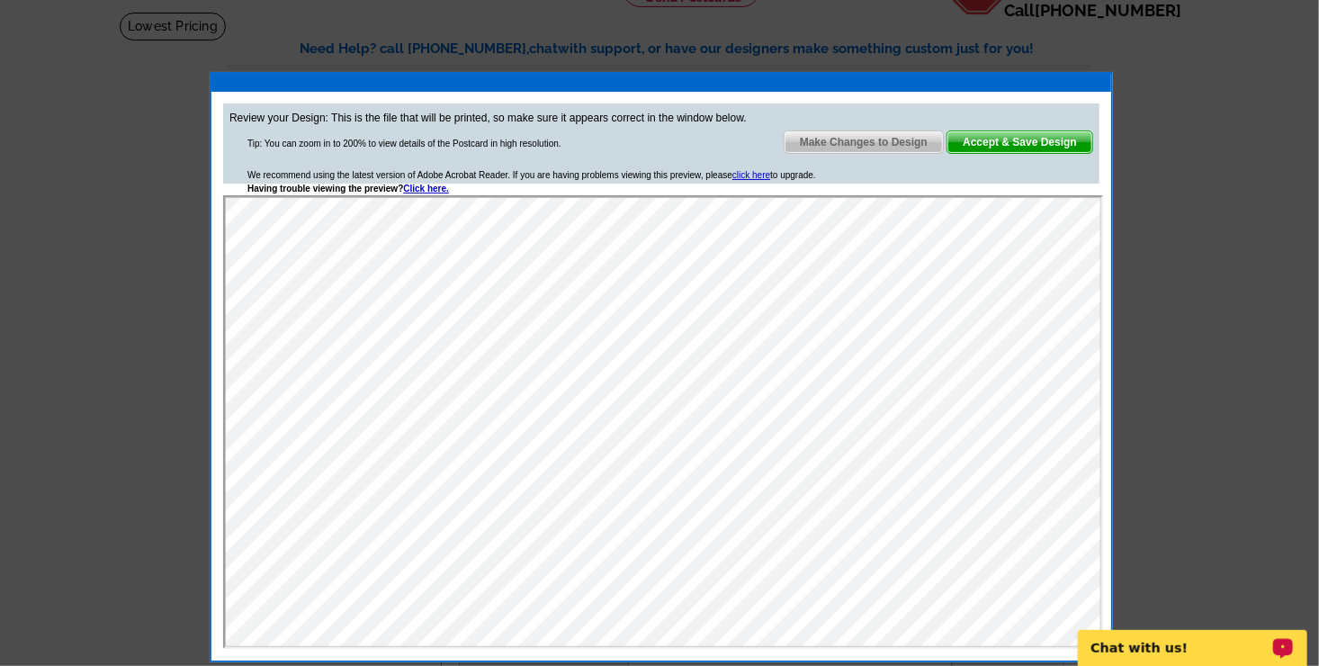
scroll to position [0, 0]
click at [988, 143] on span "Accept & Save Design" at bounding box center [1020, 142] width 145 height 22
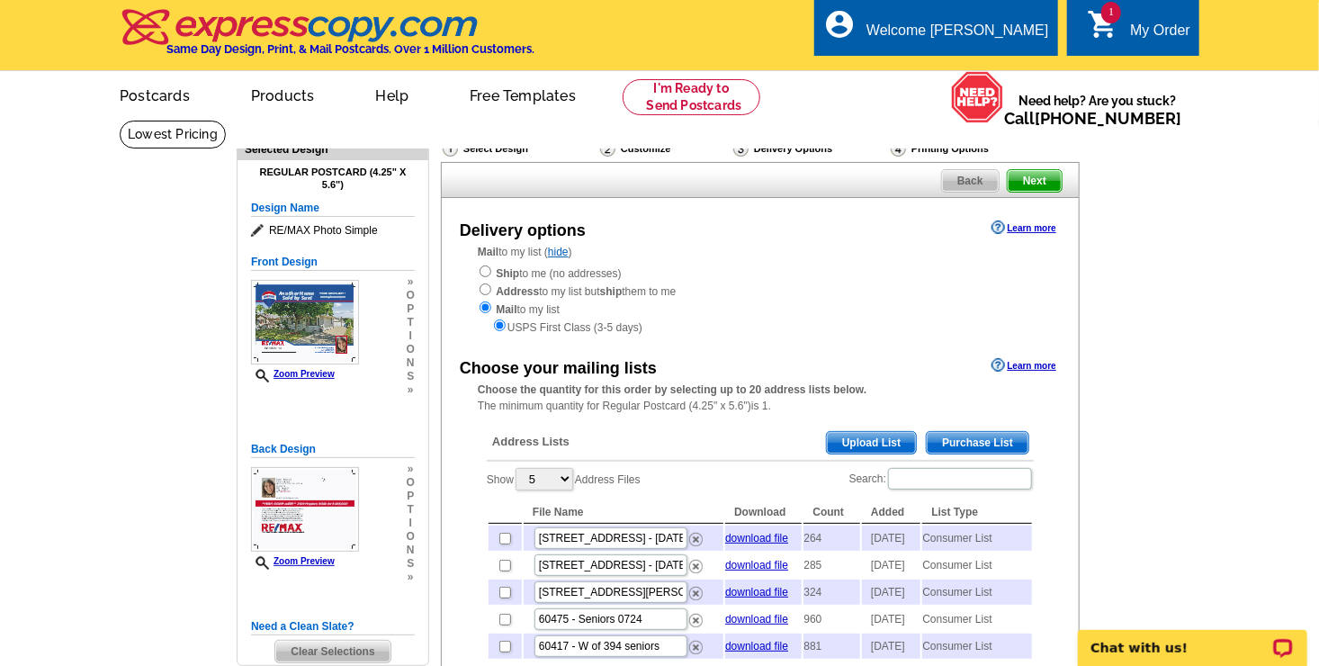
click at [956, 440] on span "Purchase List" at bounding box center [978, 443] width 102 height 22
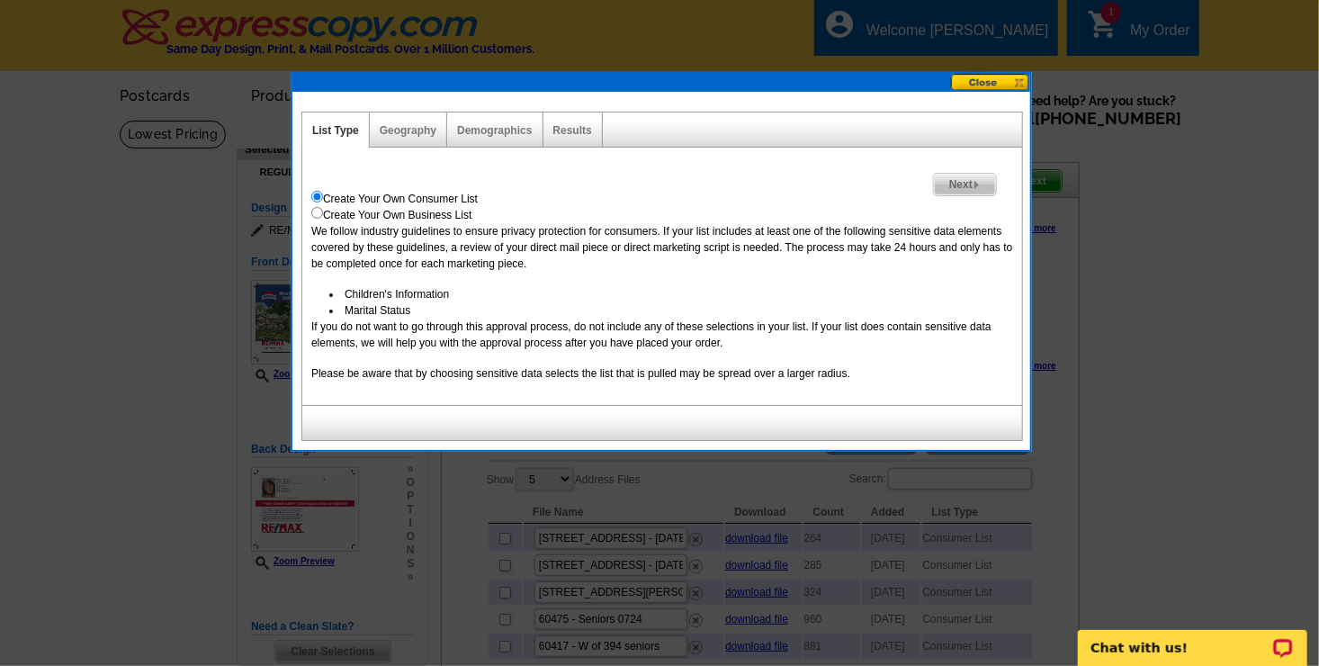
click at [966, 182] on span "Next" at bounding box center [965, 185] width 62 height 22
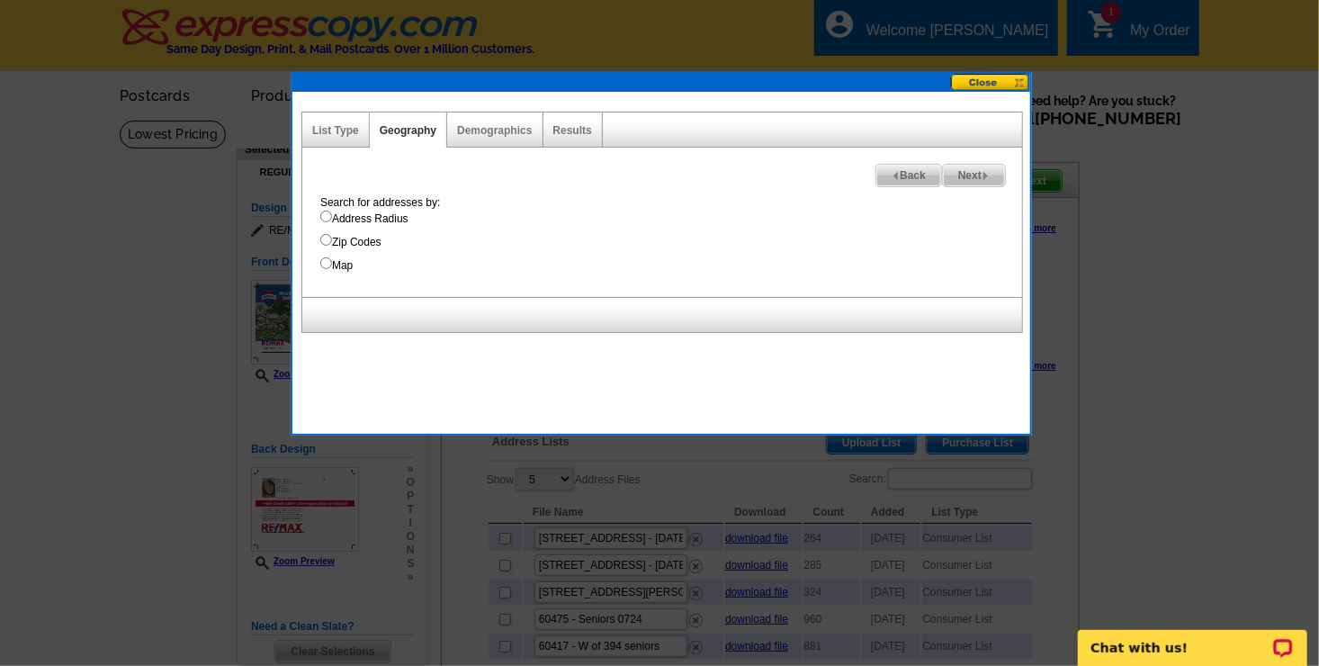
click at [325, 218] on input "Address Radius" at bounding box center [326, 217] width 12 height 12
radio input "true"
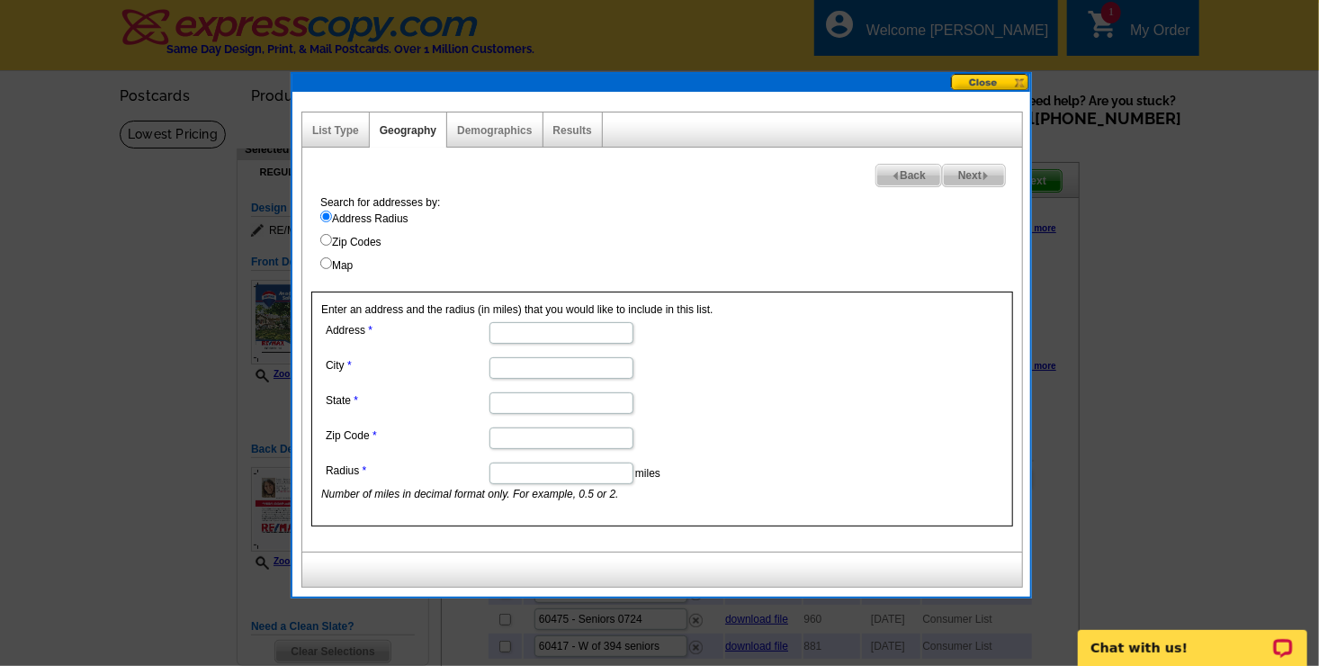
click at [504, 329] on input "Address" at bounding box center [562, 333] width 144 height 22
type input "3109 Hopkins Street"
type input "Steger"
type input "Illinois"
type input "60475"
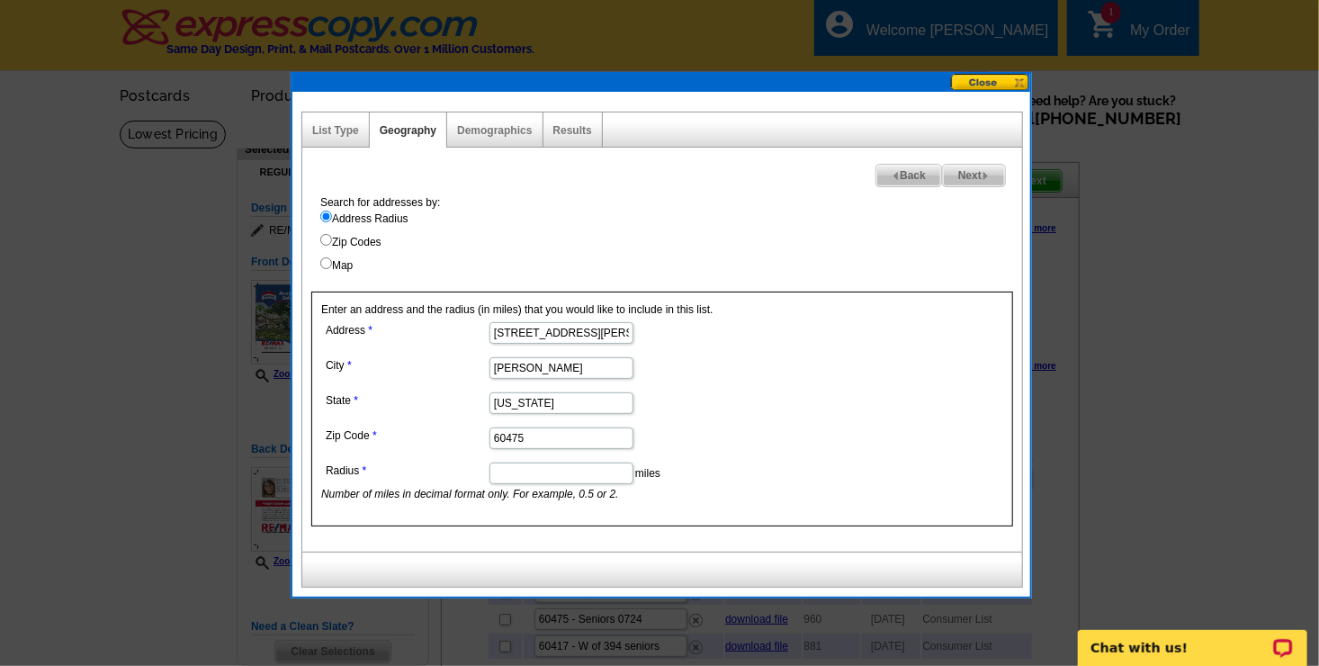
click at [541, 476] on input "Radius" at bounding box center [562, 474] width 144 height 22
type input "1.0"
click at [972, 176] on span "Next" at bounding box center [974, 176] width 62 height 22
select select
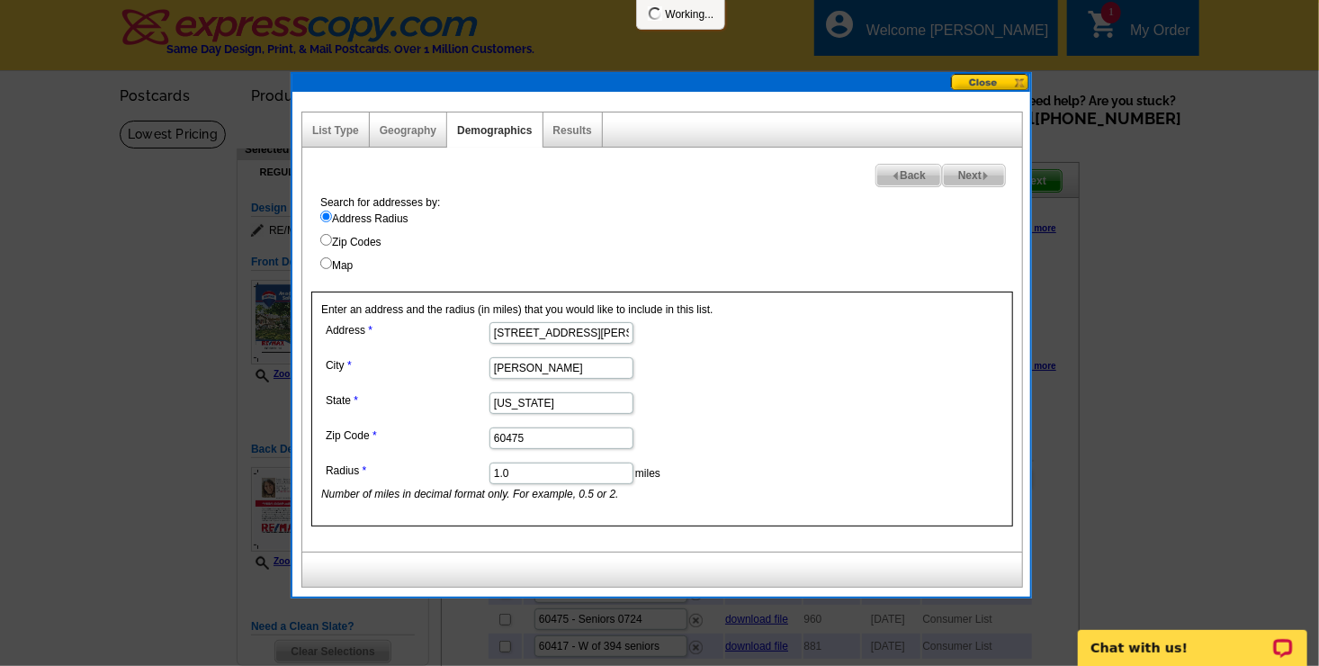
select select
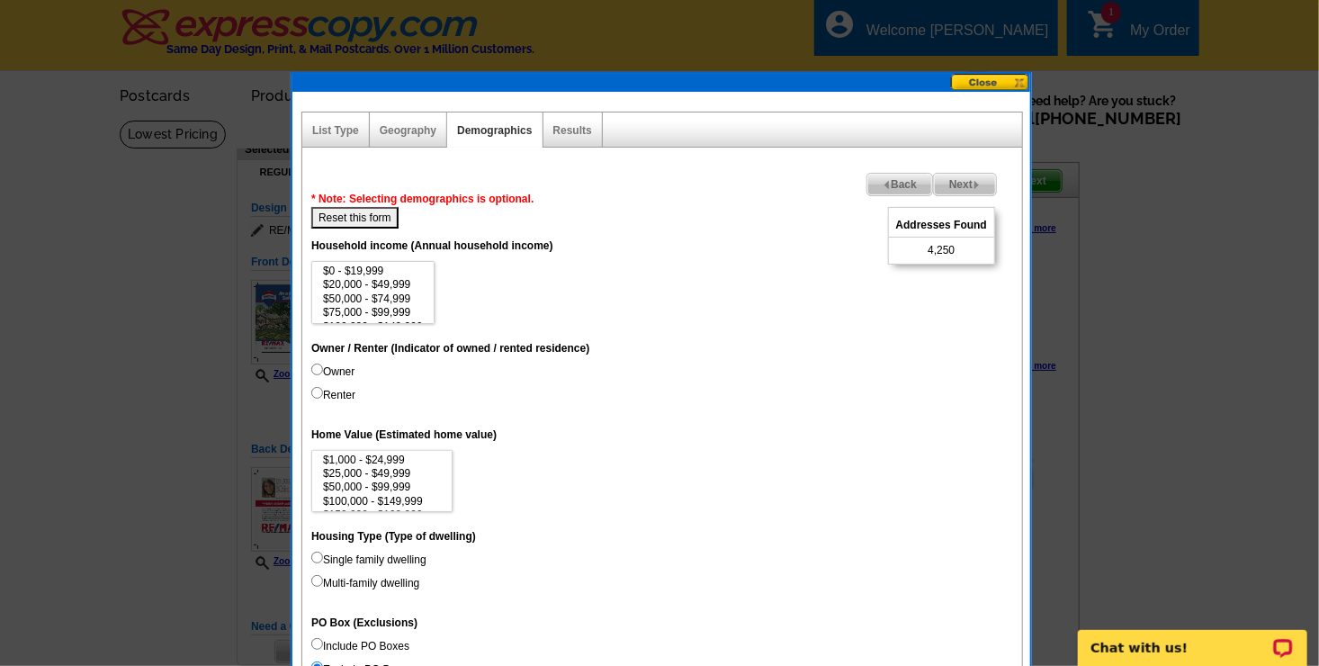
click at [317, 371] on input "Owner" at bounding box center [317, 370] width 12 height 12
radio input "true"
click at [316, 553] on input "Single family dwelling" at bounding box center [317, 558] width 12 height 12
radio input "true"
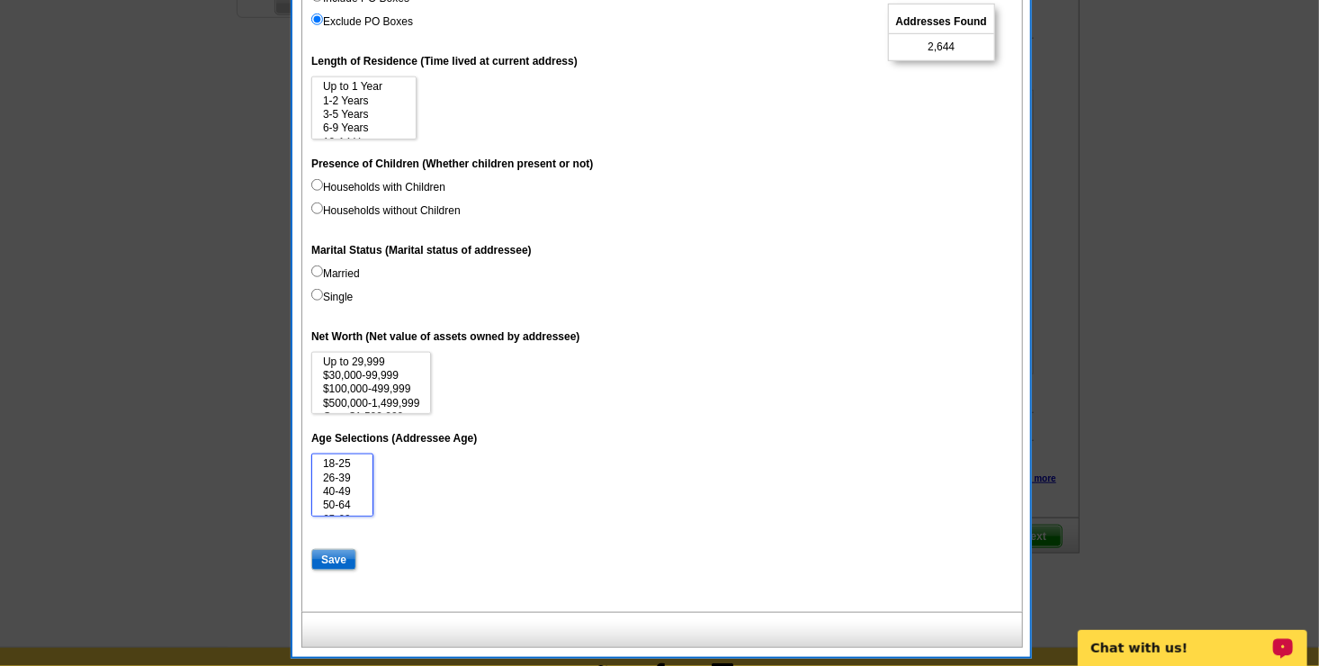
scroll to position [36, 0]
click at [343, 471] on option "50-64" at bounding box center [342, 469] width 42 height 13
select select "50-64"
click at [341, 509] on option "Over 75" at bounding box center [342, 508] width 42 height 13
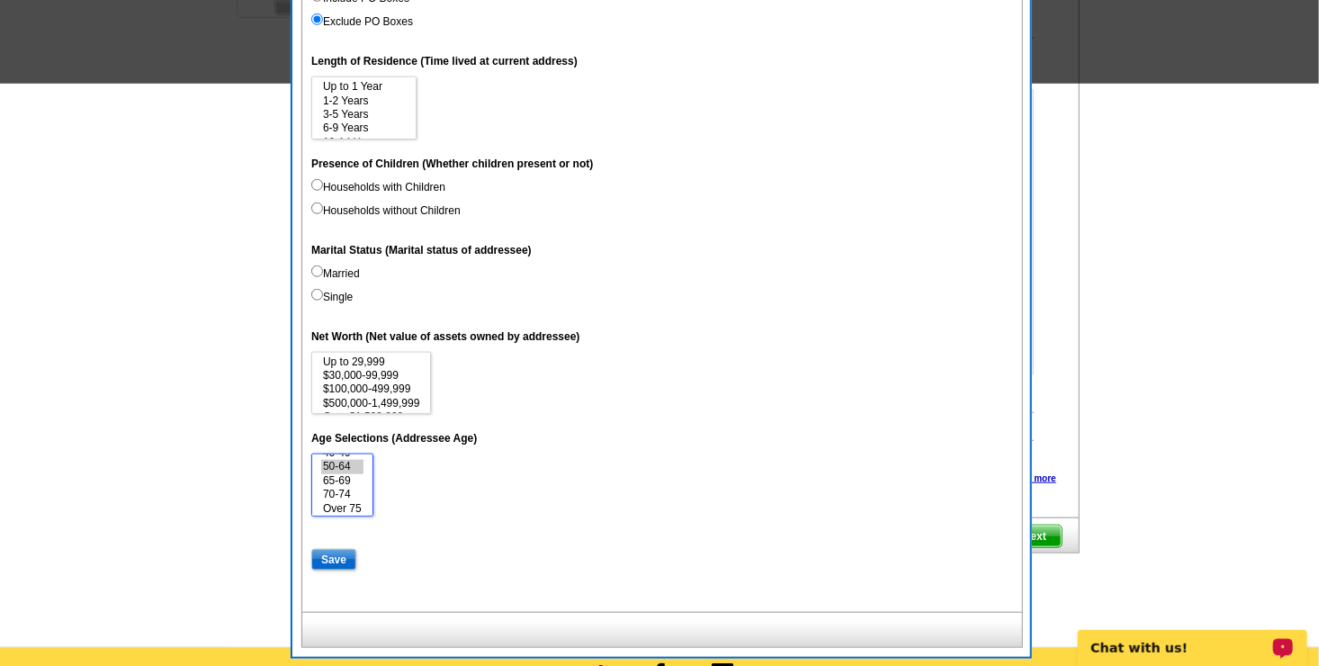
scroll to position [65, 0]
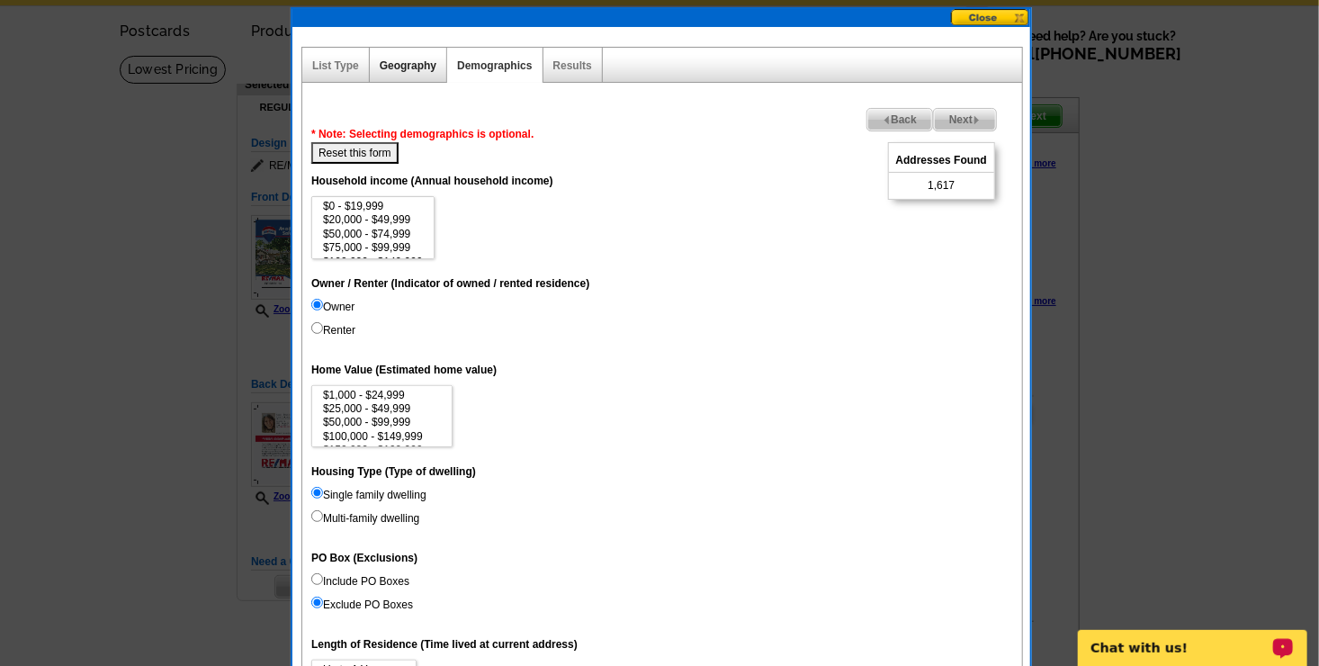
click at [391, 67] on link "Geography" at bounding box center [408, 65] width 57 height 13
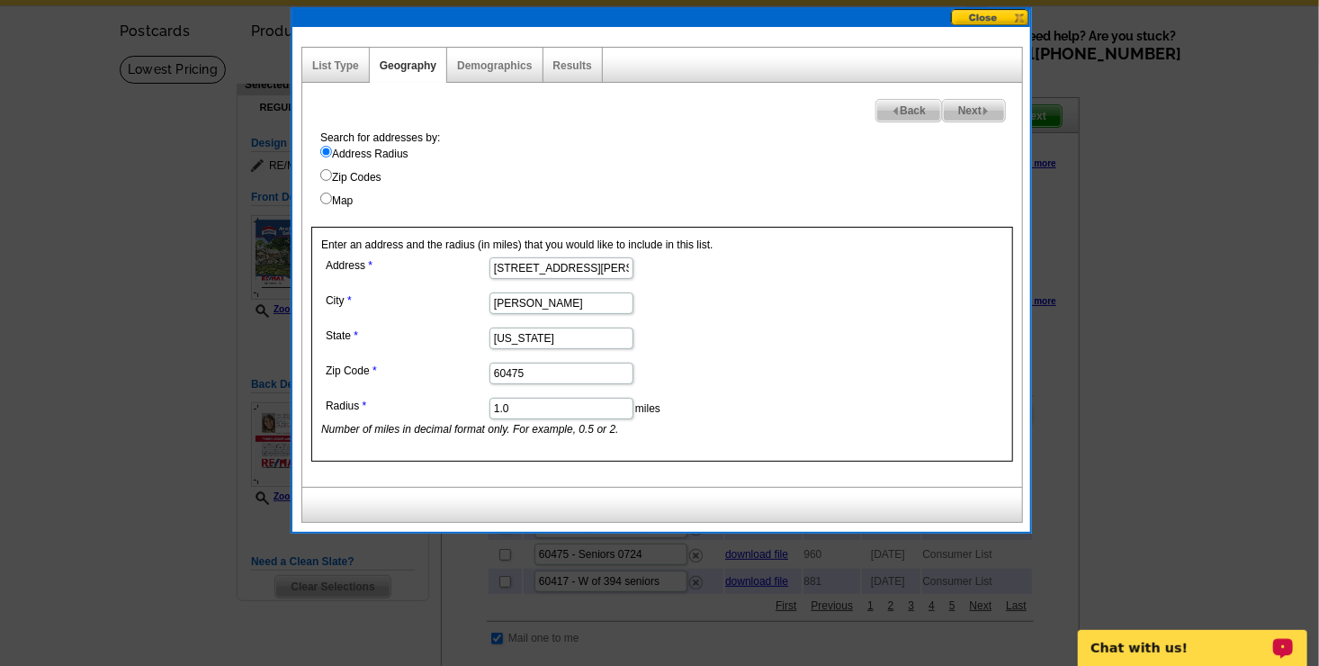
click at [544, 415] on input "1.0" at bounding box center [562, 409] width 144 height 22
type input "1"
type input ".5"
click at [943, 156] on label "Address Radius" at bounding box center [671, 154] width 702 height 16
click at [332, 156] on input "Address Radius" at bounding box center [326, 152] width 12 height 12
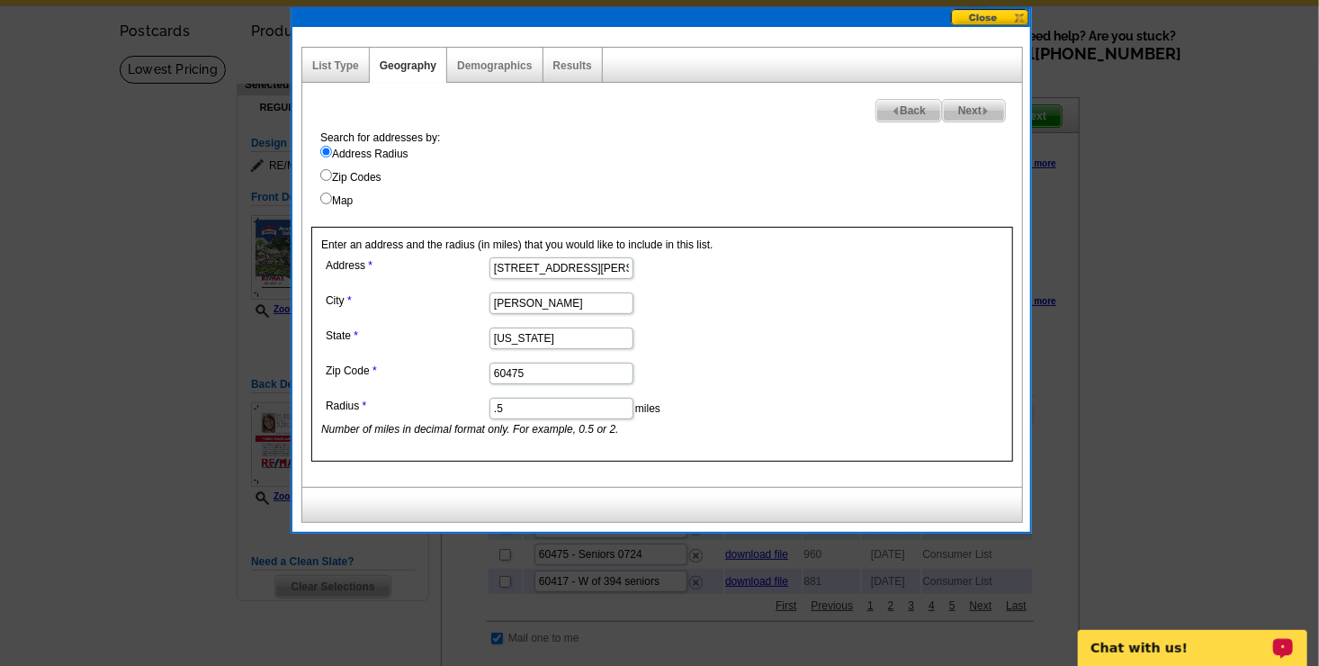
click at [976, 108] on span "Next" at bounding box center [974, 111] width 62 height 22
select select
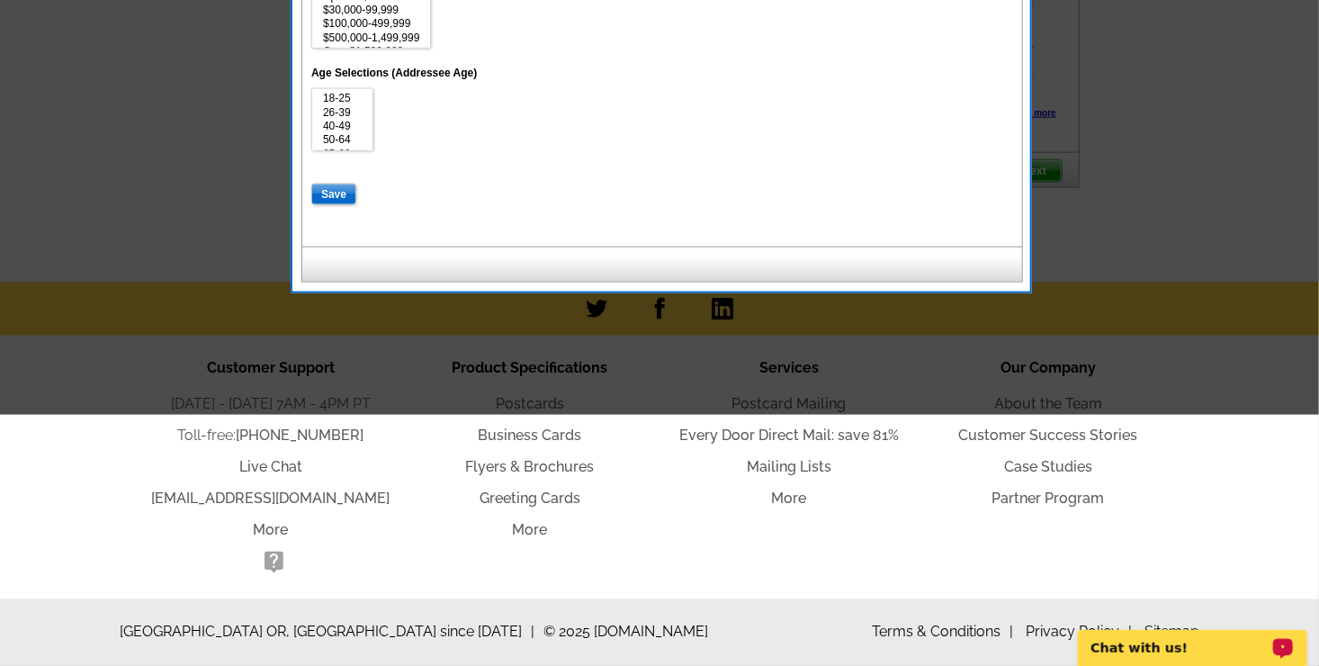
scroll to position [1040, 0]
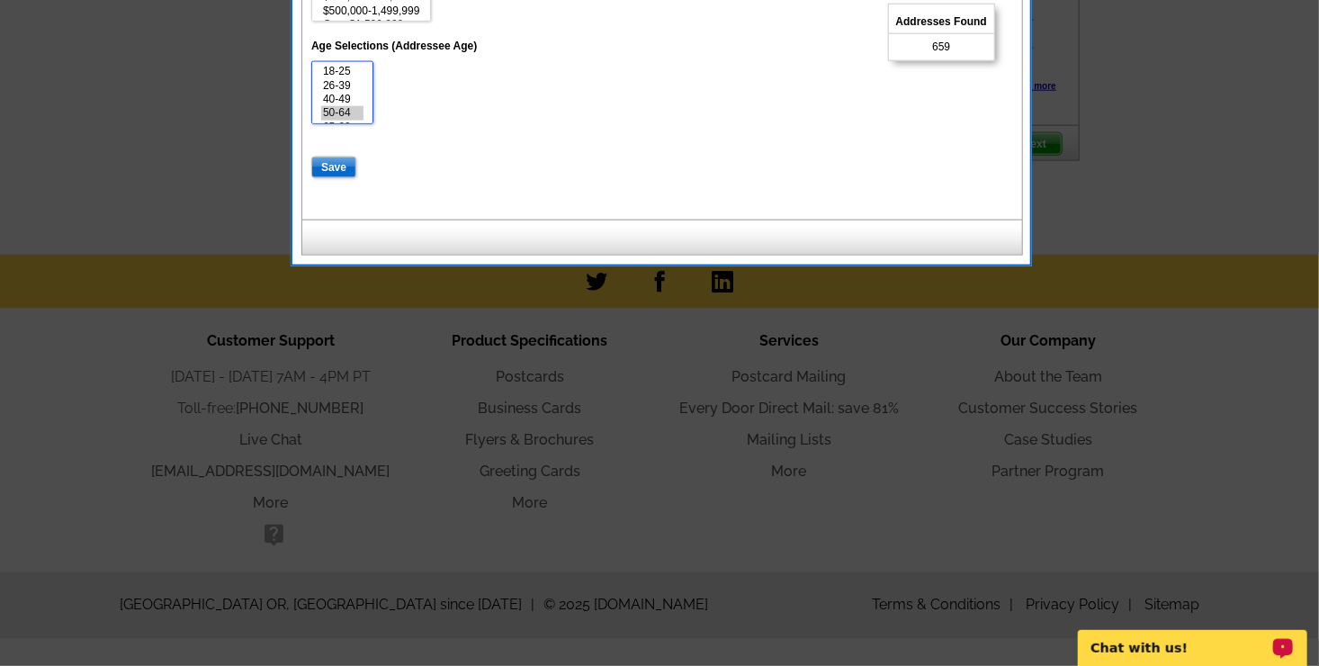
click at [334, 114] on option "50-64" at bounding box center [342, 112] width 42 height 13
select select "50-64"
click at [357, 112] on option "Over 75" at bounding box center [342, 114] width 42 height 13
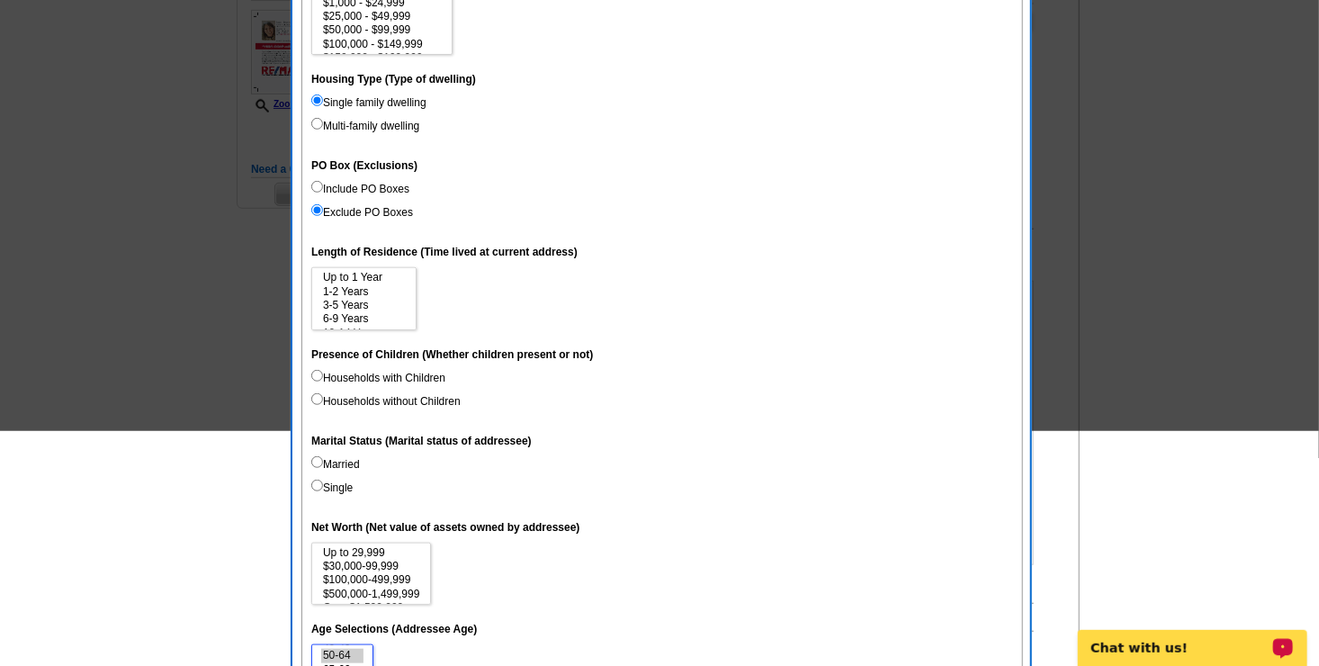
scroll to position [0, 0]
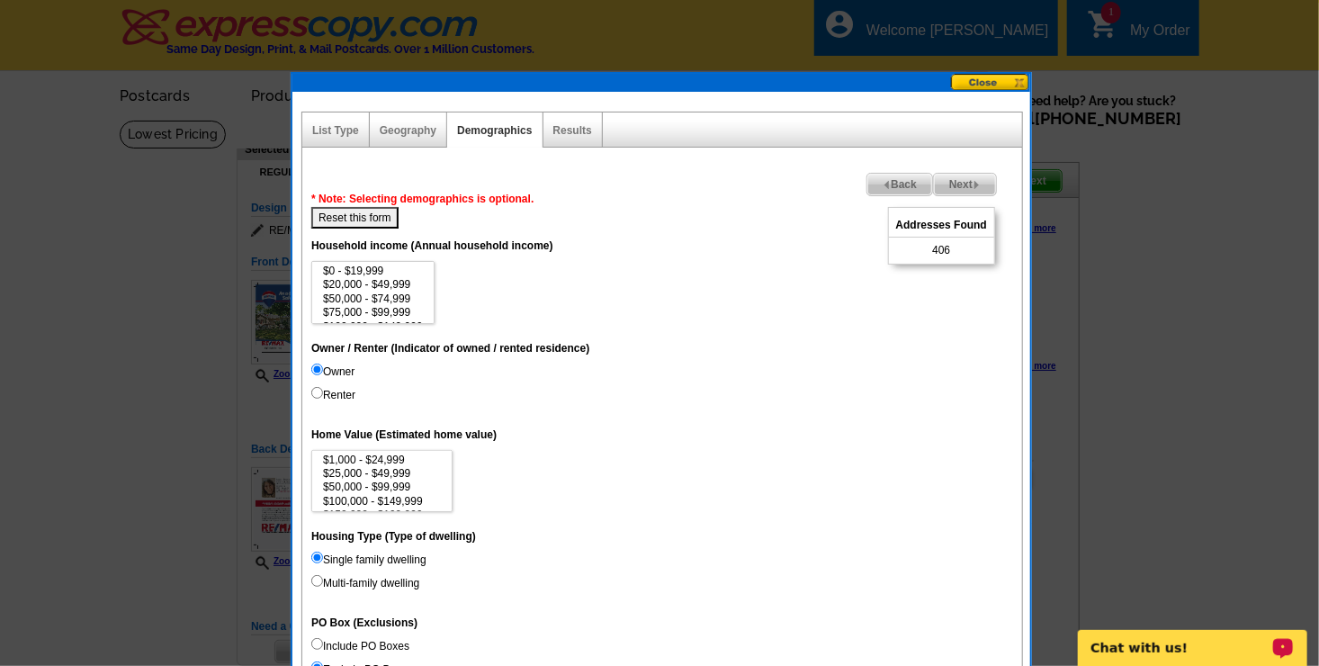
click at [958, 179] on span "Next" at bounding box center [965, 185] width 62 height 22
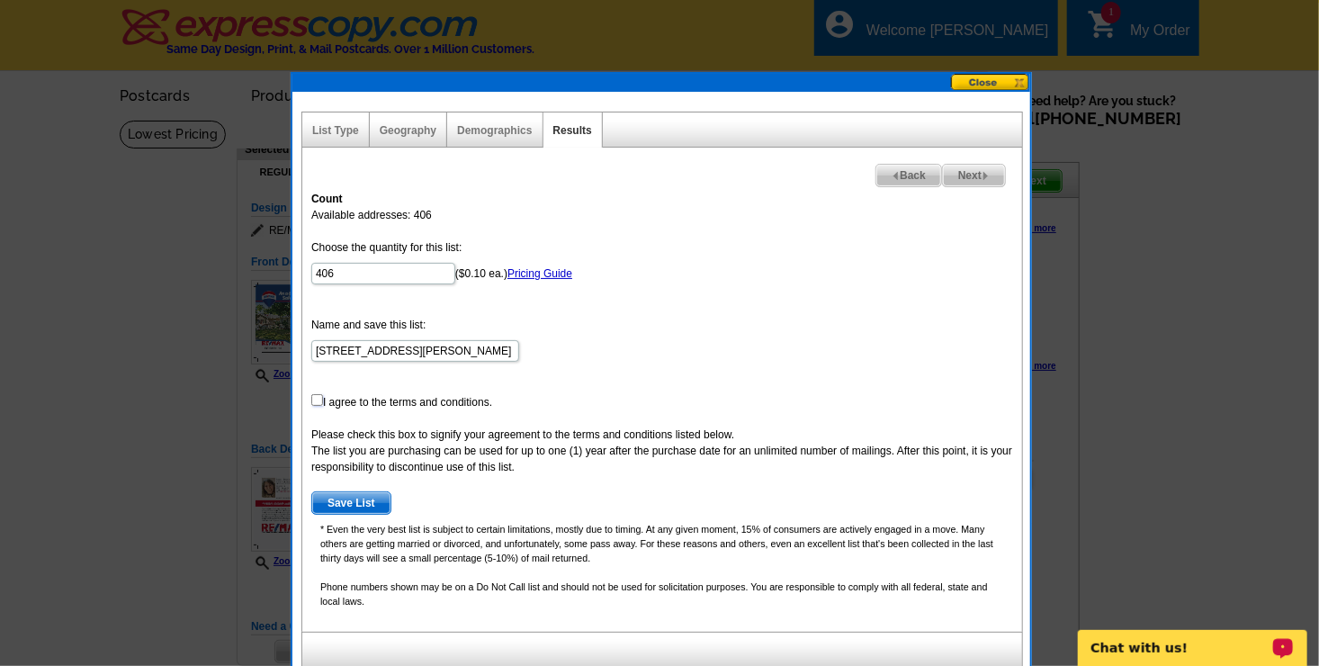
click at [314, 400] on input "checkbox" at bounding box center [317, 400] width 12 height 12
checkbox input "true"
click at [350, 505] on span "Save List" at bounding box center [351, 503] width 78 height 22
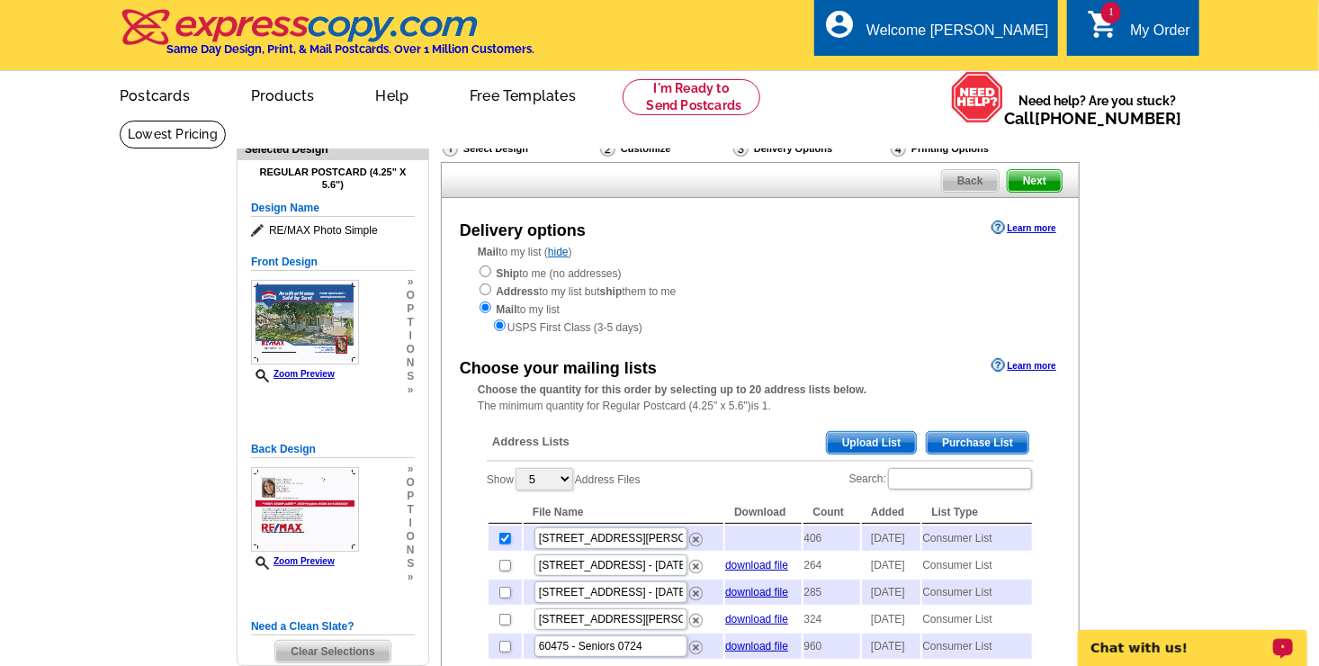
click at [1197, 651] on p "Chat with us!" at bounding box center [1180, 647] width 178 height 14
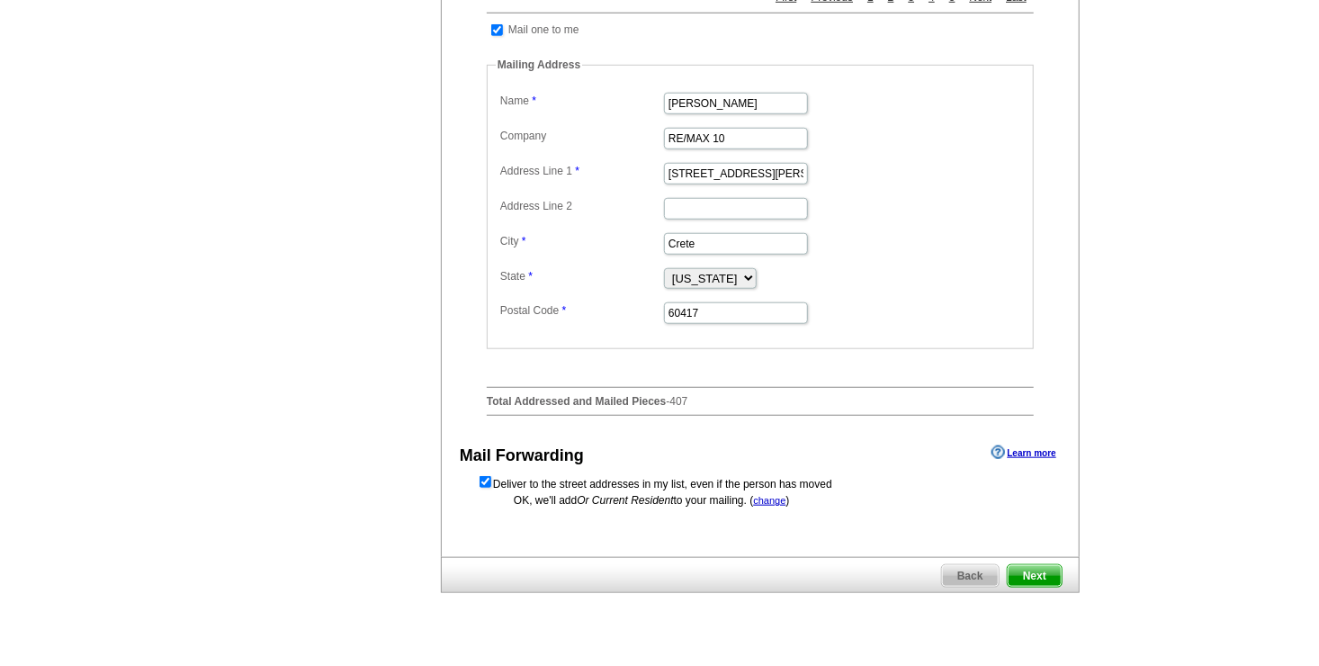
scroll to position [684, 0]
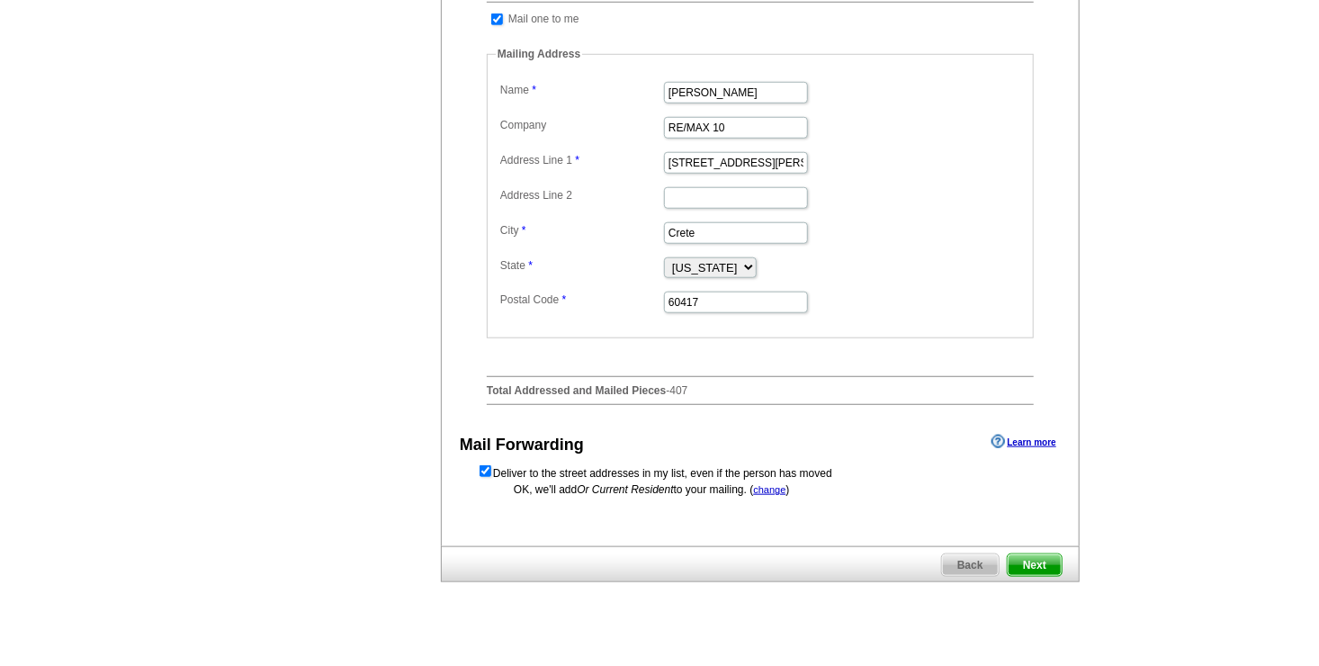
click at [1034, 576] on span "Next" at bounding box center [1035, 565] width 54 height 22
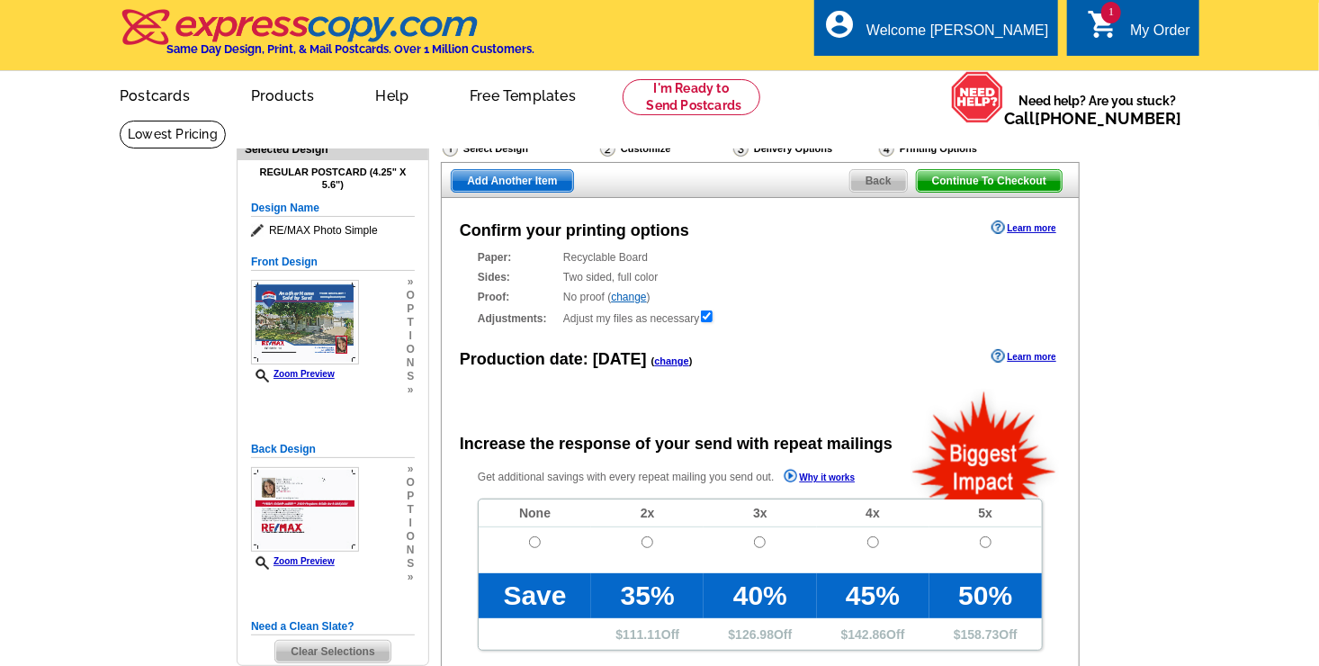
radio input "false"
click at [982, 179] on span "Continue To Checkout" at bounding box center [989, 181] width 145 height 22
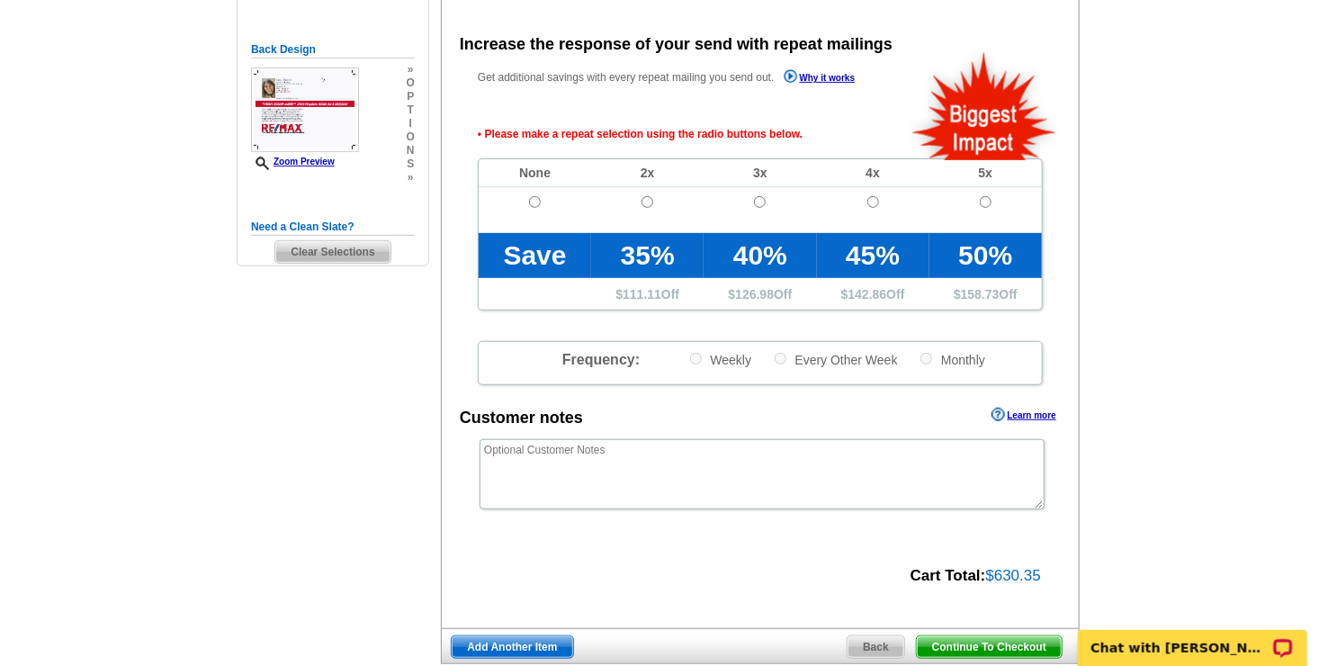
scroll to position [403, 0]
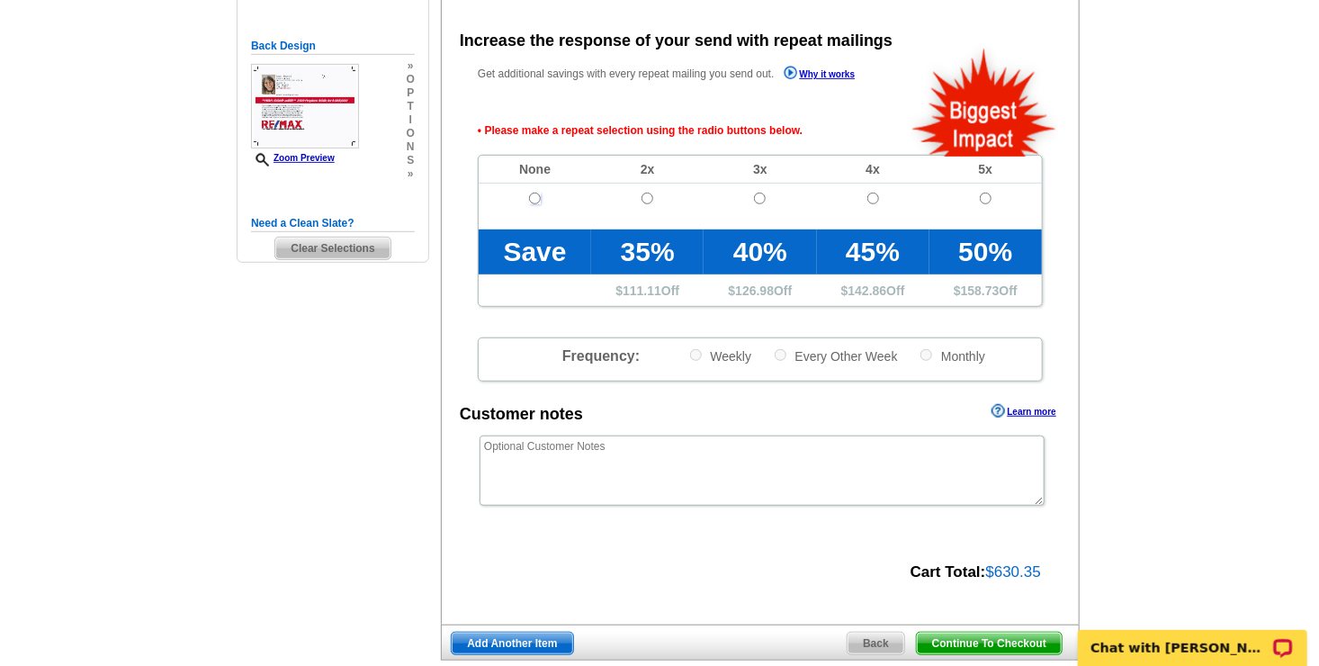
click at [531, 195] on input "radio" at bounding box center [535, 199] width 12 height 12
radio input "true"
click at [969, 644] on span "Continue To Checkout" at bounding box center [989, 644] width 145 height 22
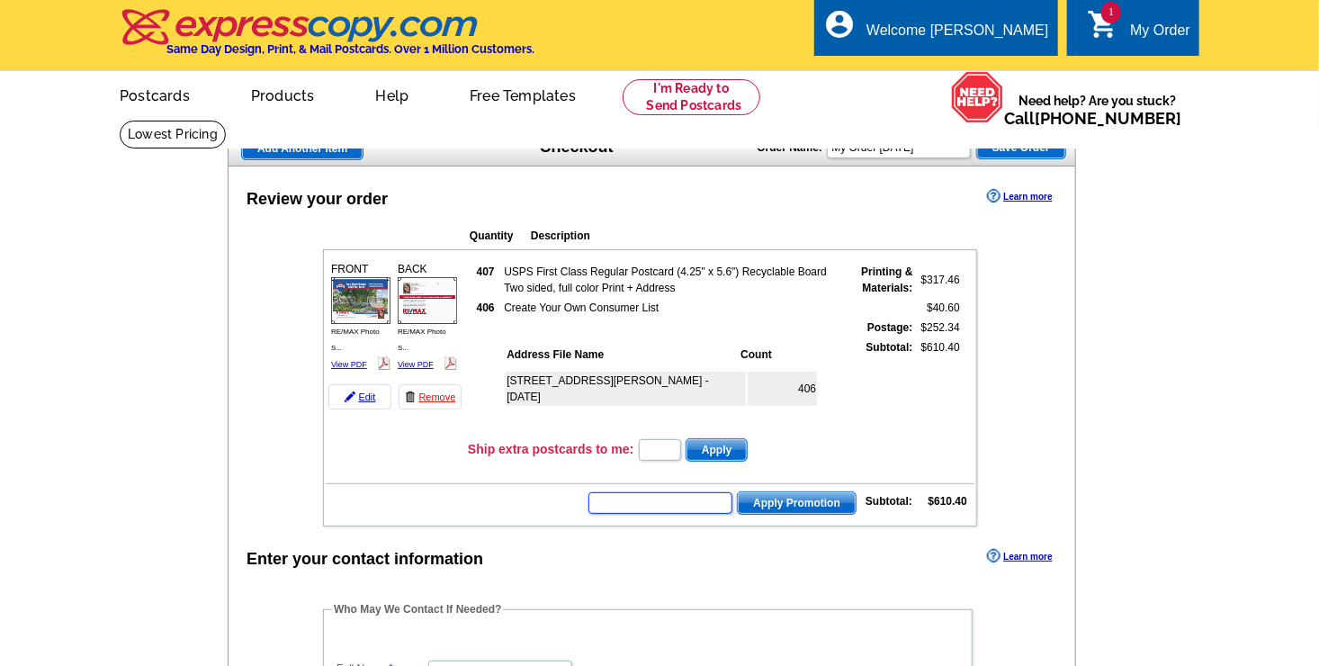
click at [643, 499] on input "text" at bounding box center [661, 503] width 144 height 22
click at [620, 495] on input "text" at bounding box center [661, 503] width 144 height 22
type input "grow0825"
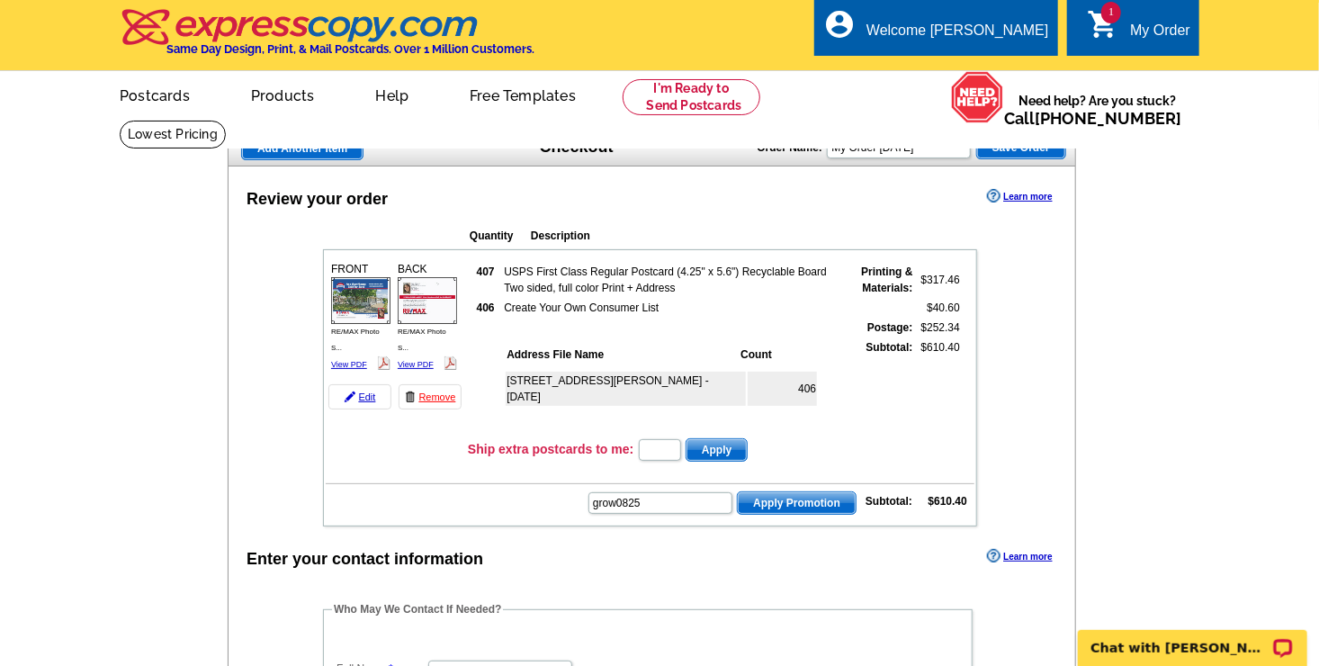
click at [776, 500] on span "Apply Promotion" at bounding box center [797, 503] width 118 height 22
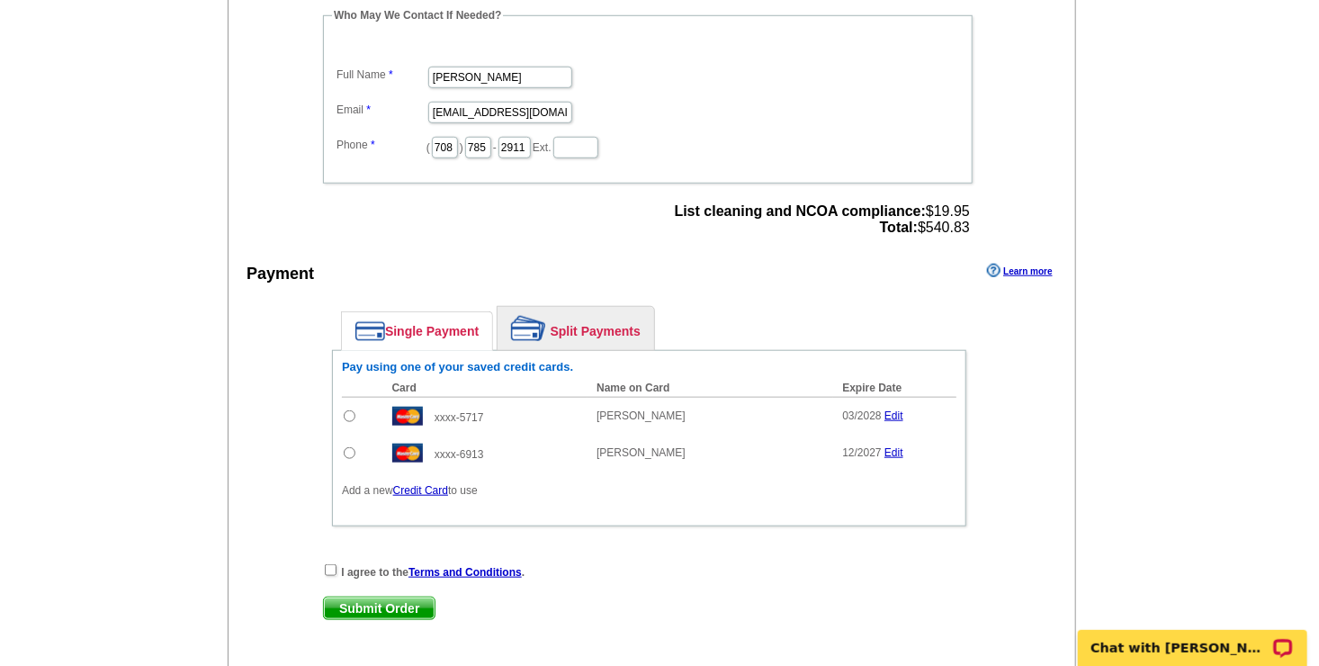
scroll to position [648, 0]
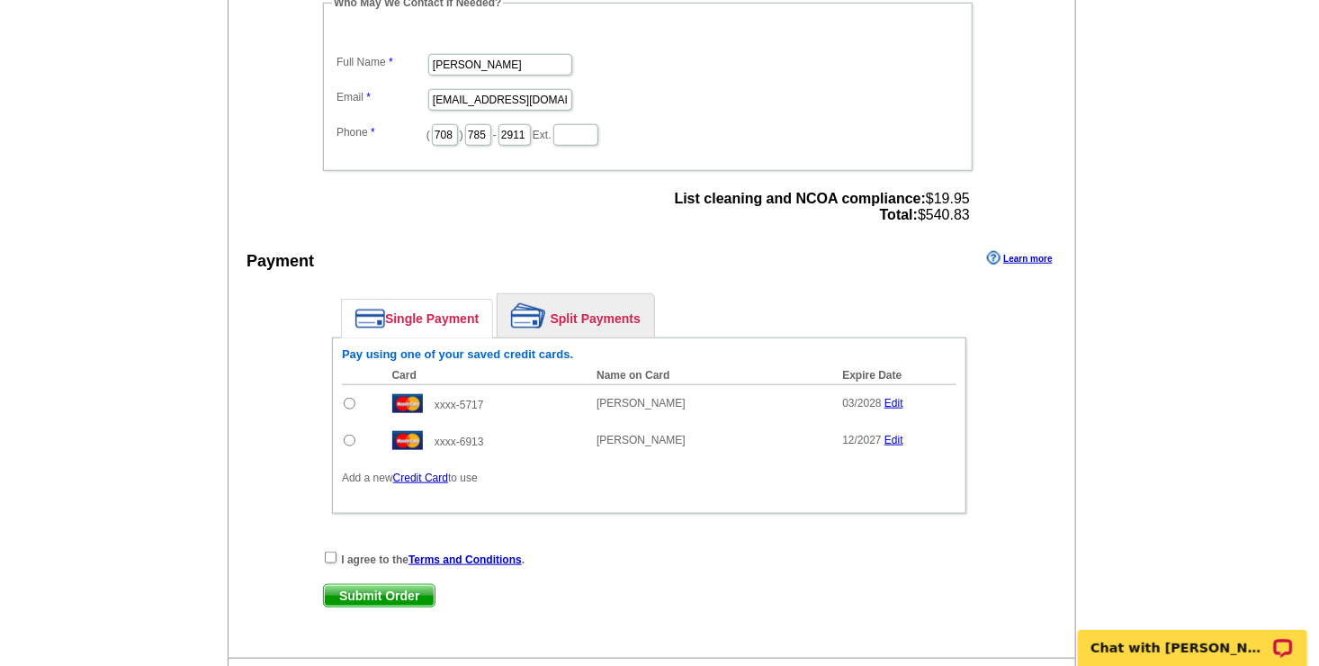
click at [422, 472] on link "Credit Card" at bounding box center [420, 478] width 55 height 13
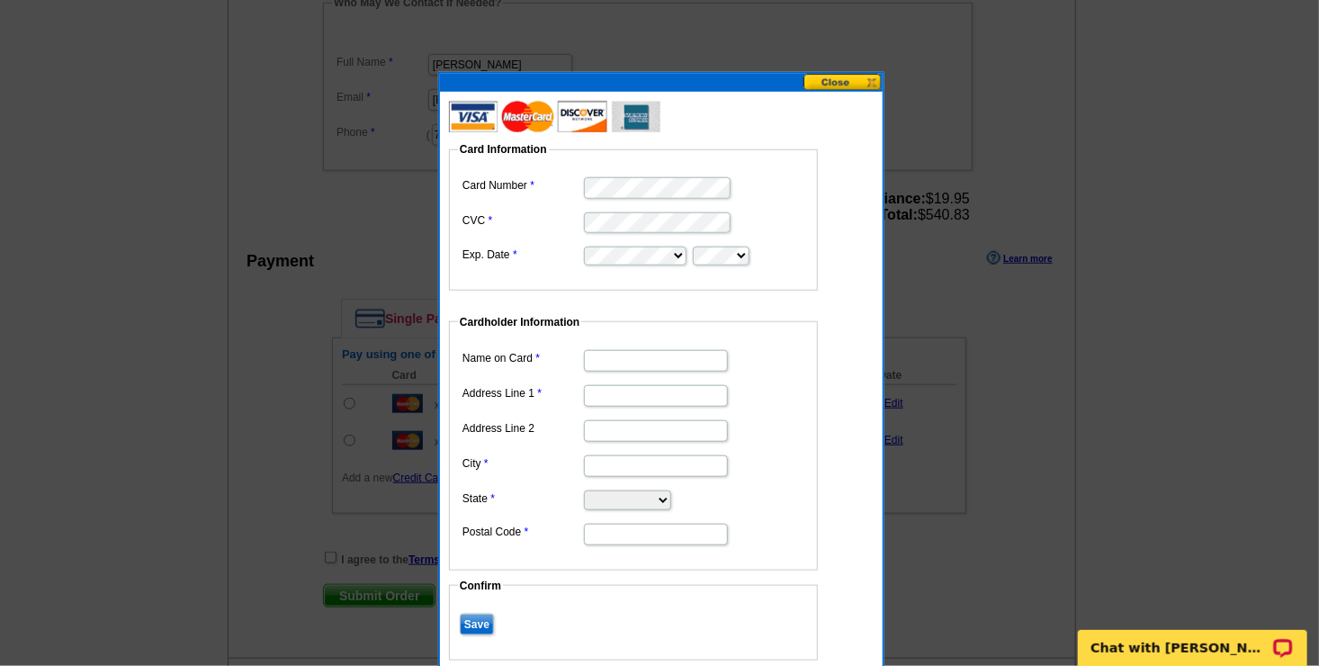
click at [548, 269] on fieldset "Card Information Card Number CVC Exp. Date" at bounding box center [633, 215] width 369 height 149
click at [660, 360] on input "Name on Card" at bounding box center [656, 361] width 144 height 22
type input "[PERSON_NAME]"
type input "[STREET_ADDRESS]"
type input "Crete"
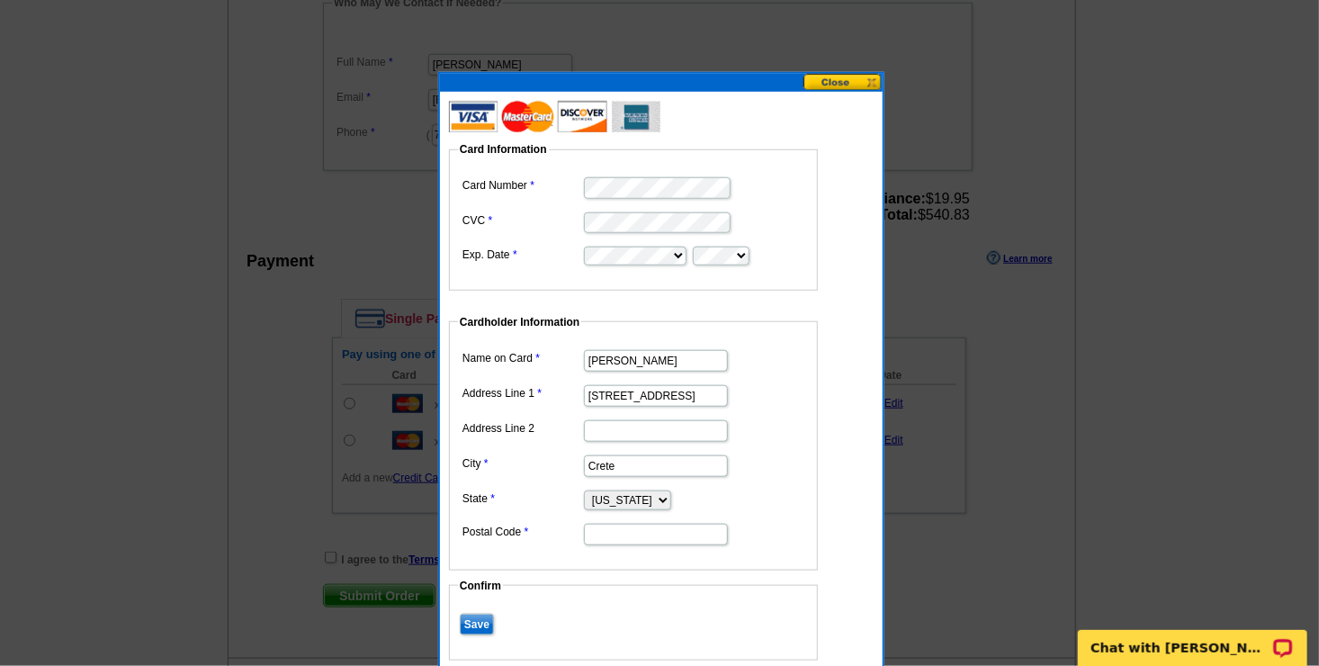
select select "IL"
type input "60417"
click at [465, 619] on input "Save" at bounding box center [477, 625] width 34 height 22
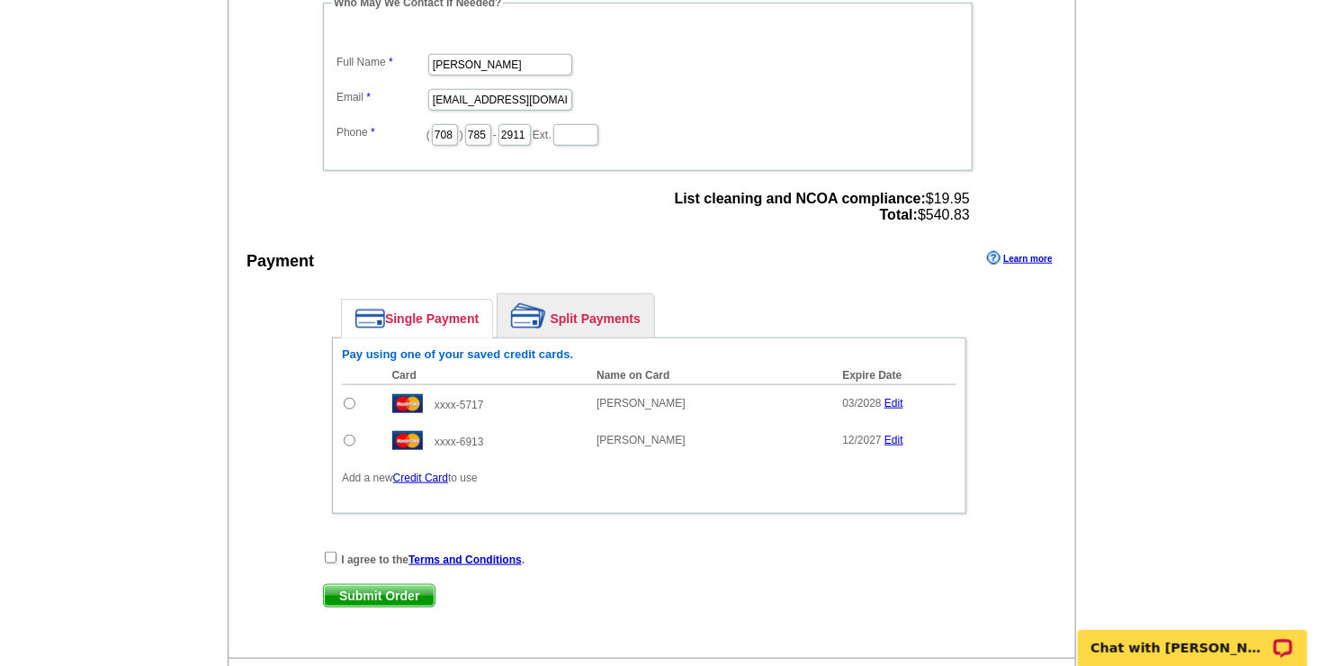
click at [348, 435] on input "radio" at bounding box center [350, 441] width 12 height 12
radio input "true"
click at [328, 552] on input "checkbox" at bounding box center [331, 558] width 12 height 12
checkbox input "true"
click at [347, 587] on span "Submit Order" at bounding box center [379, 596] width 111 height 22
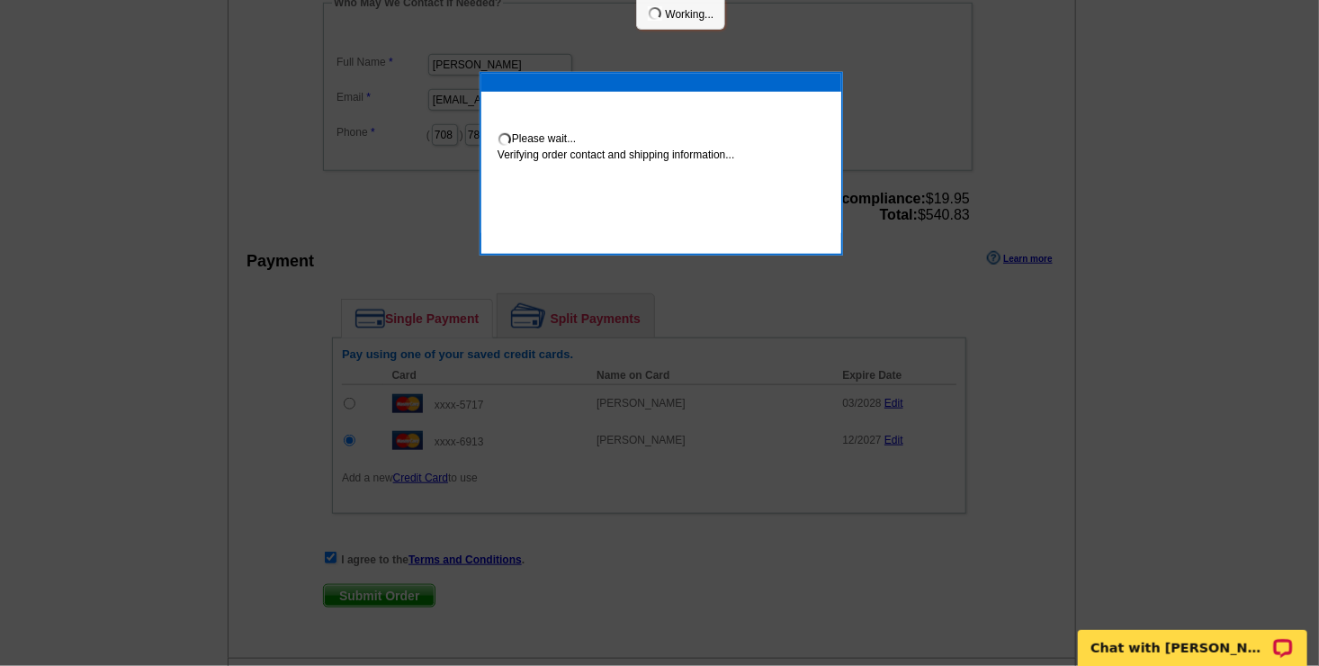
scroll to position [641, 0]
